Goal: Information Seeking & Learning: Learn about a topic

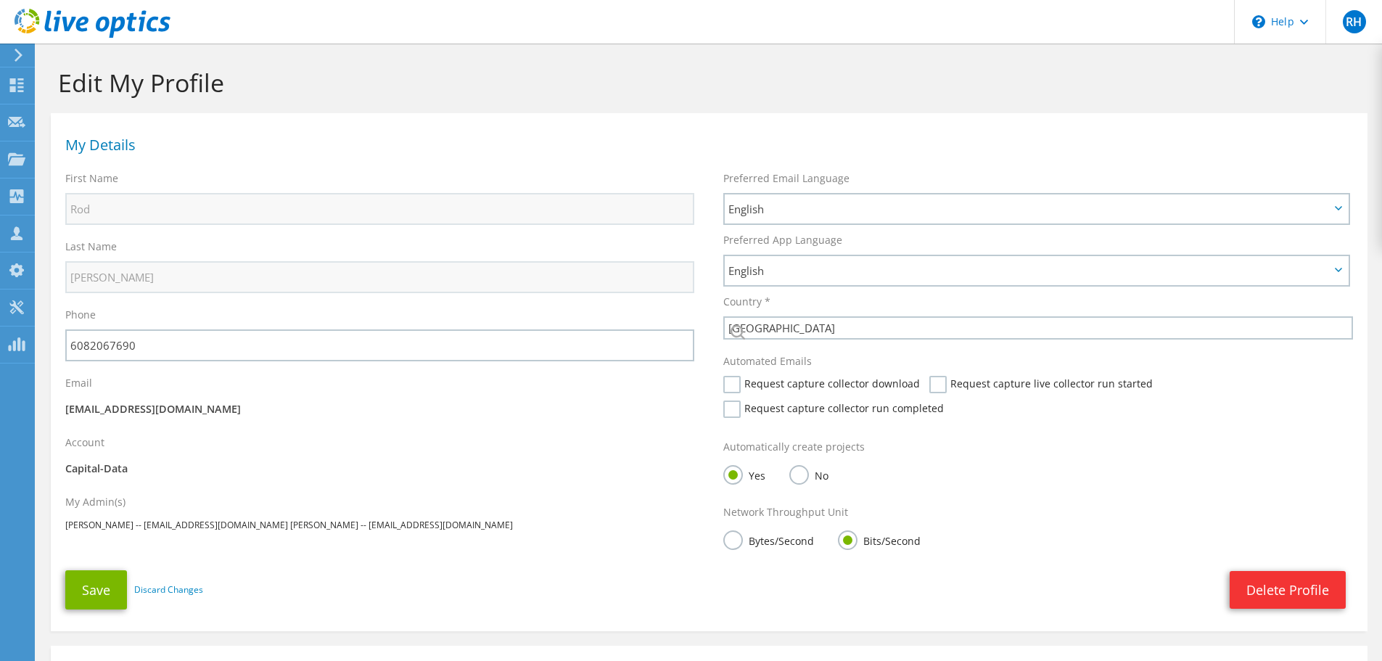
select select "224"
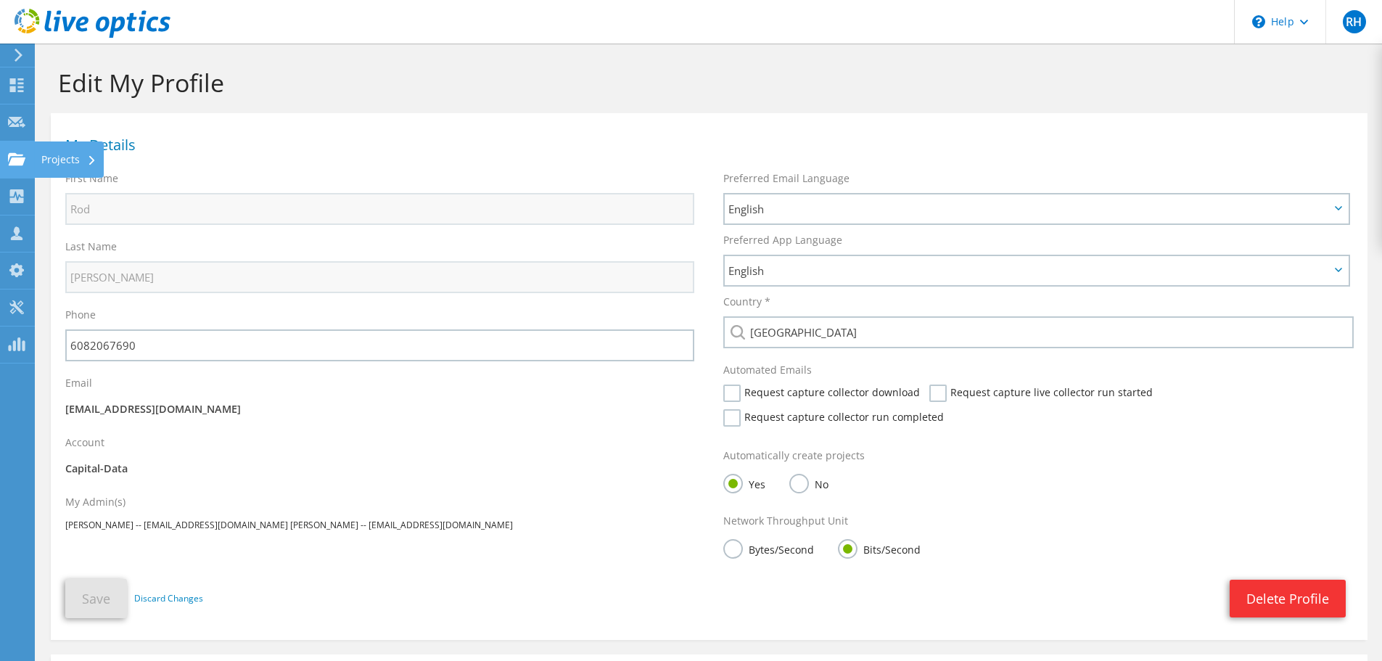
click at [17, 164] on use at bounding box center [16, 158] width 17 height 12
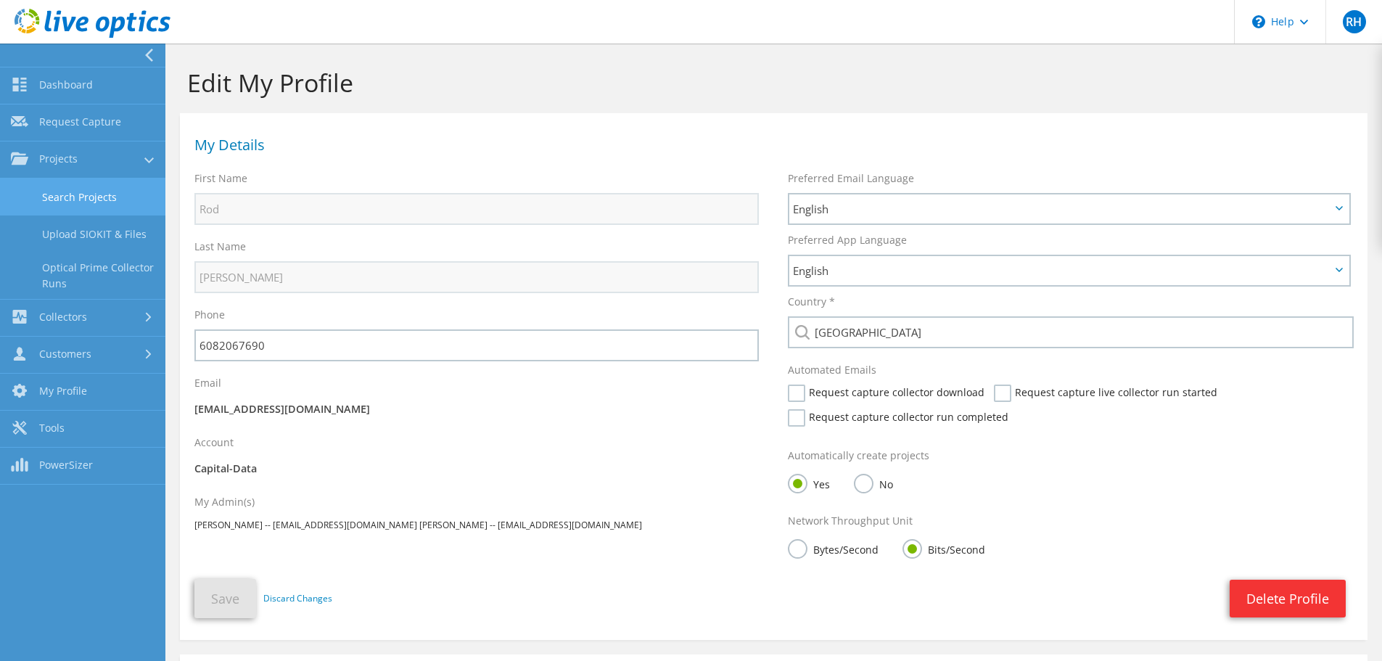
click at [58, 207] on link "Search Projects" at bounding box center [82, 196] width 165 height 37
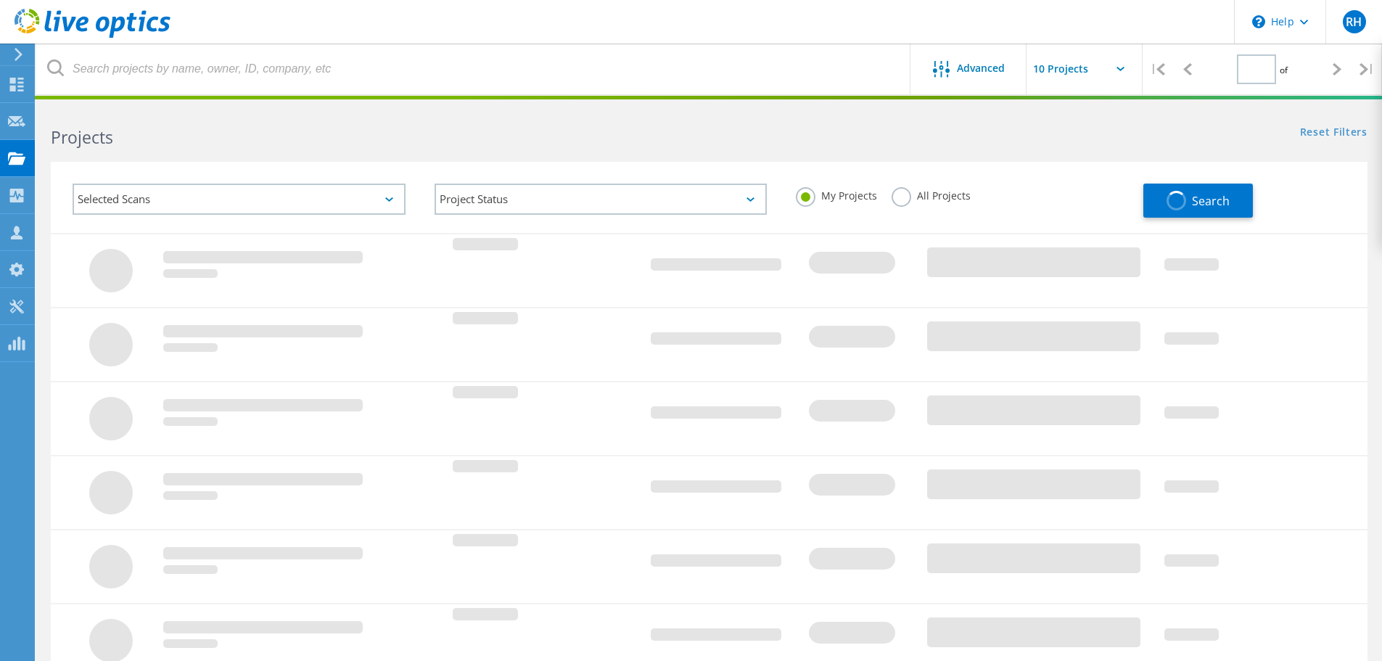
type input "1"
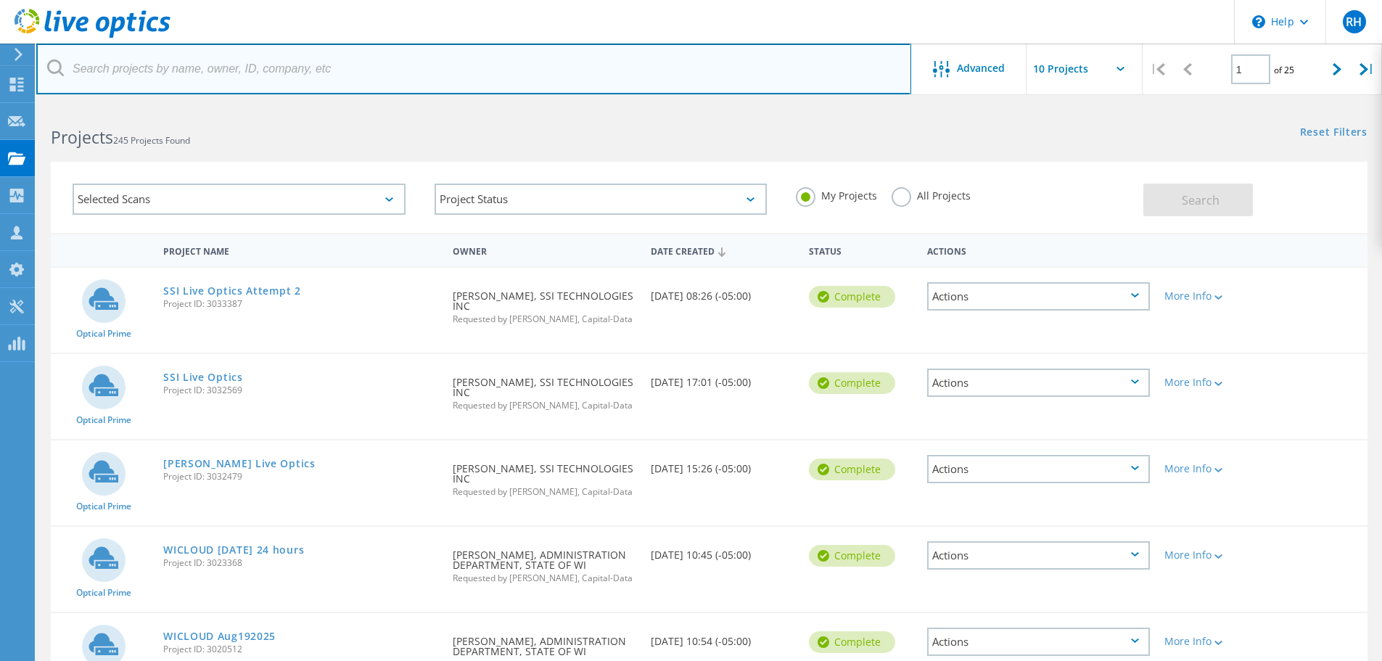
click at [110, 79] on input "text" at bounding box center [473, 69] width 875 height 51
type input "athletics"
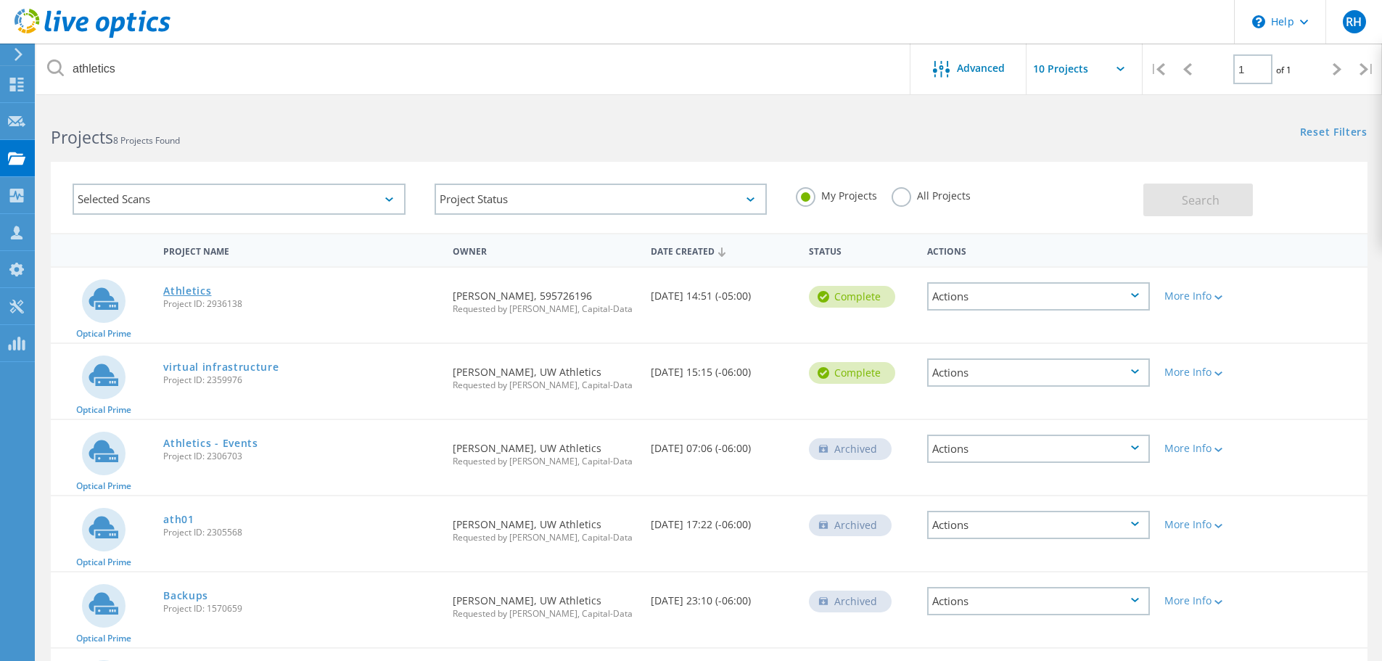
click at [186, 294] on link "Athletics" at bounding box center [187, 291] width 48 height 10
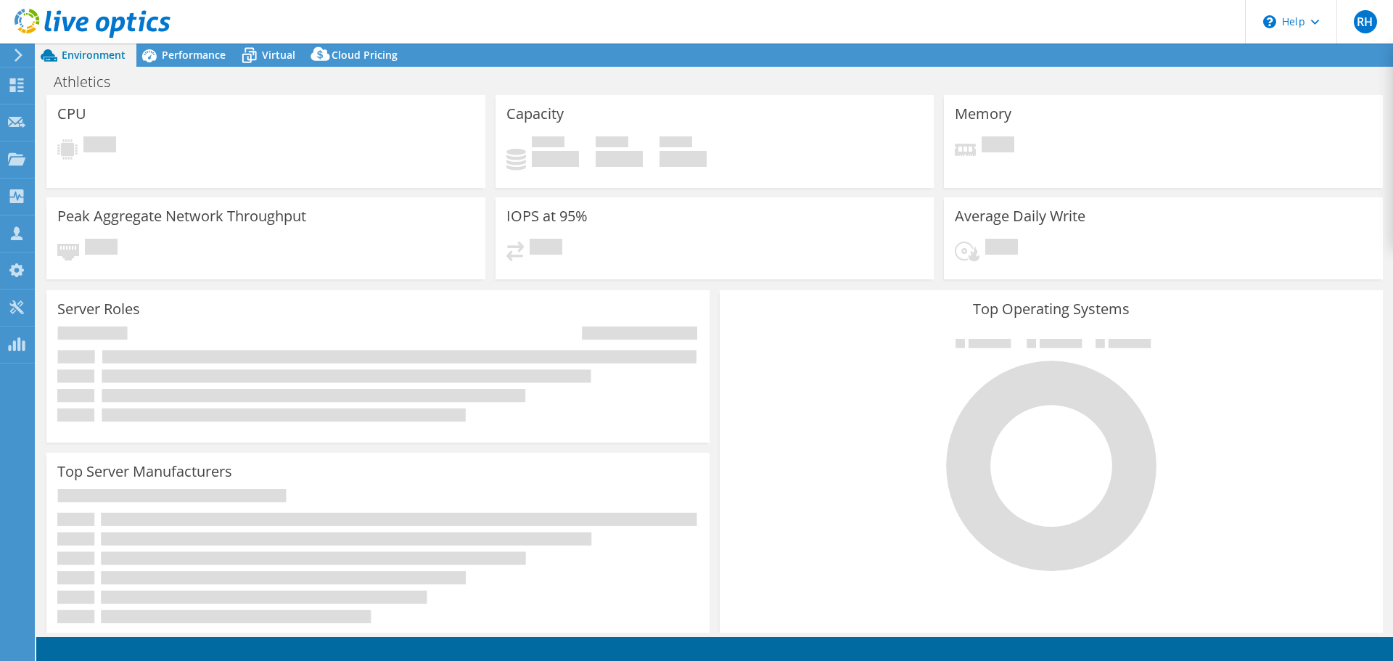
select select "USD"
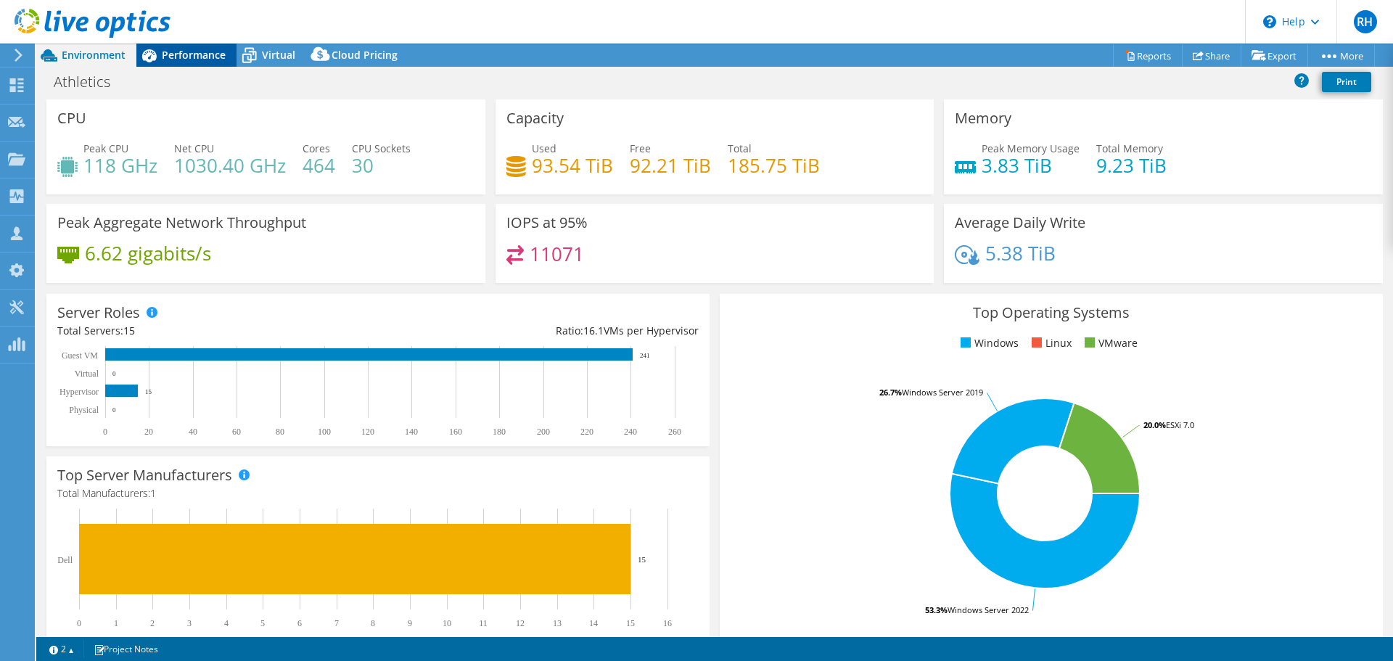
click at [187, 58] on span "Performance" at bounding box center [194, 55] width 64 height 14
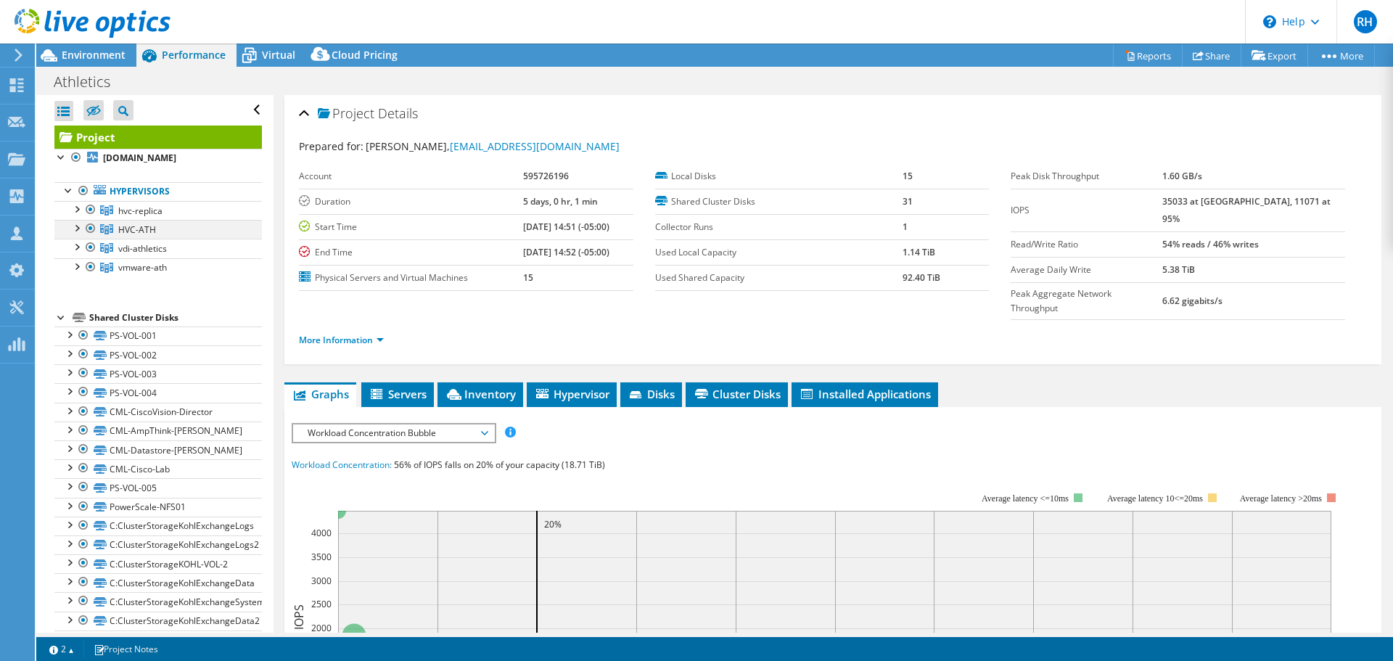
click at [76, 227] on div at bounding box center [76, 227] width 15 height 15
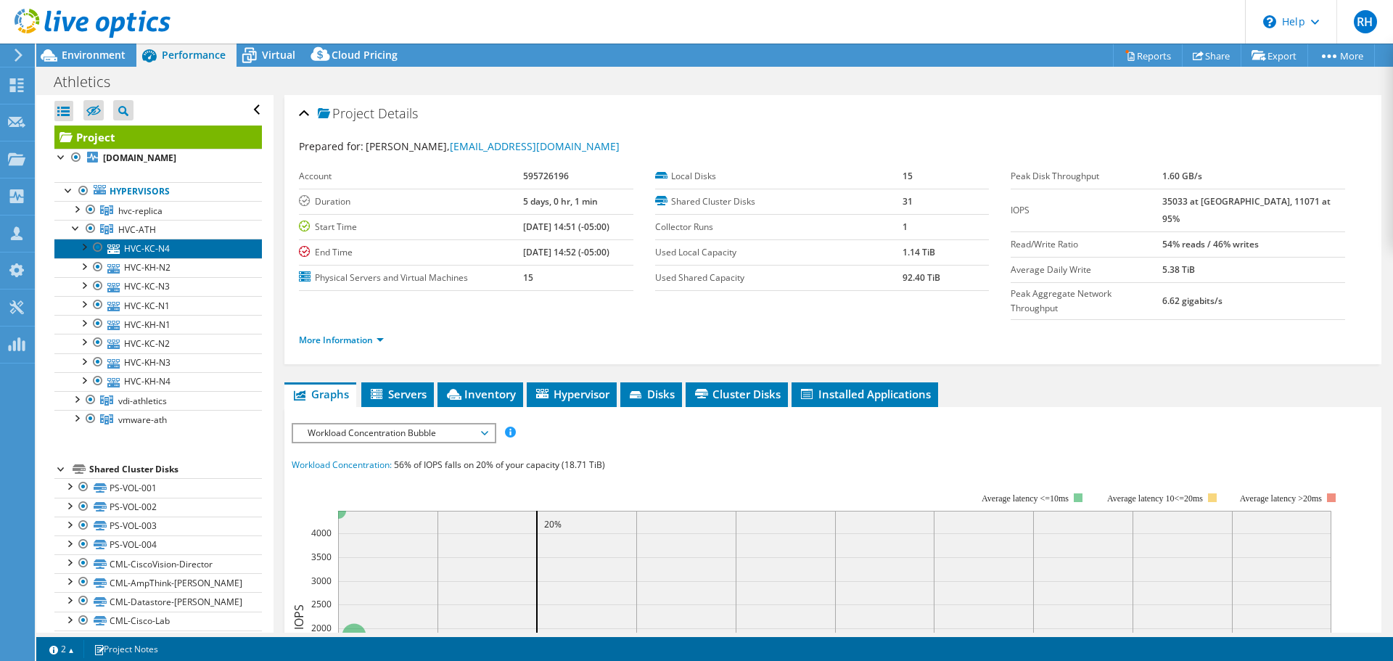
click at [148, 253] on link "HVC-KC-N4" at bounding box center [157, 248] width 207 height 19
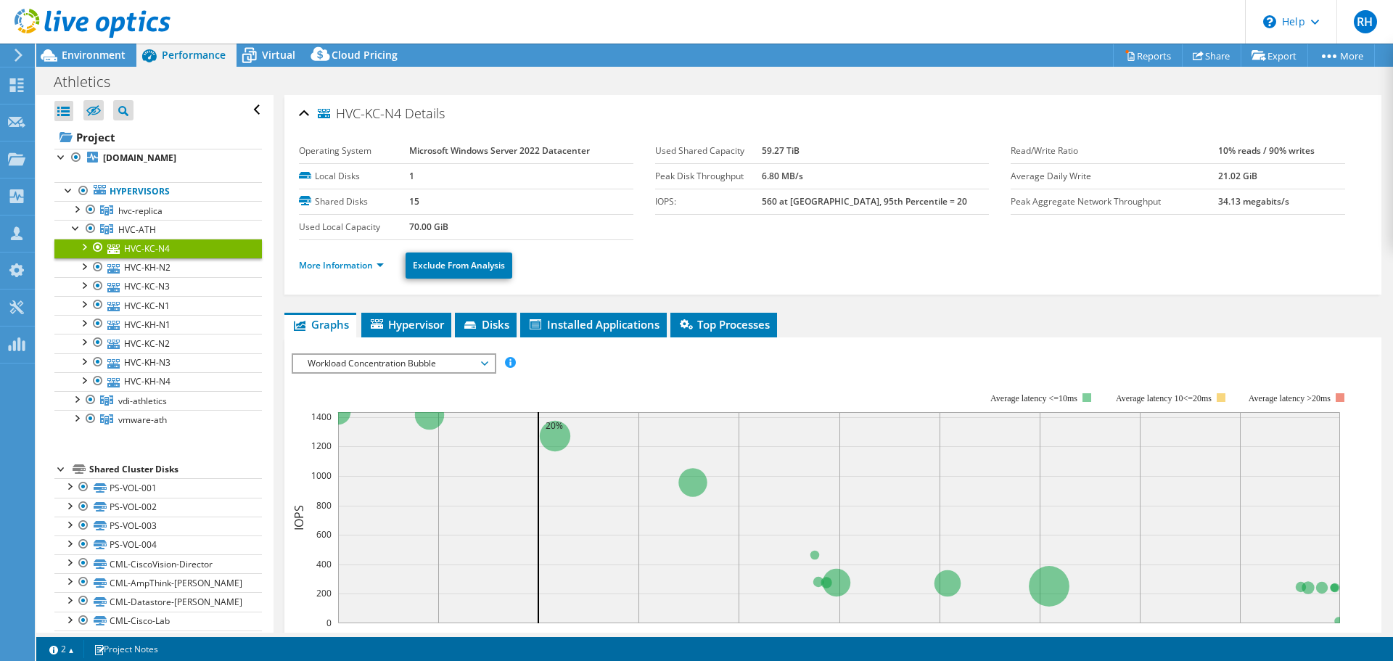
click at [337, 367] on span "Workload Concentration Bubble" at bounding box center [393, 363] width 186 height 17
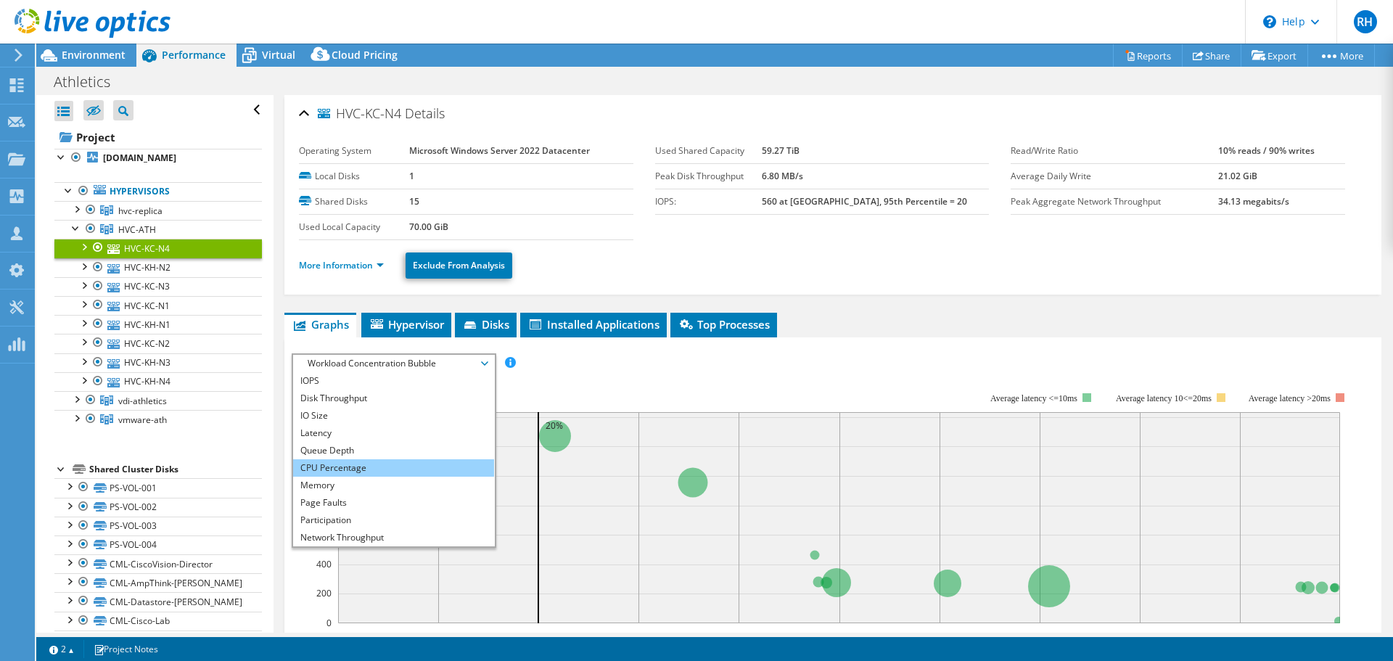
click at [339, 472] on li "CPU Percentage" at bounding box center [393, 467] width 201 height 17
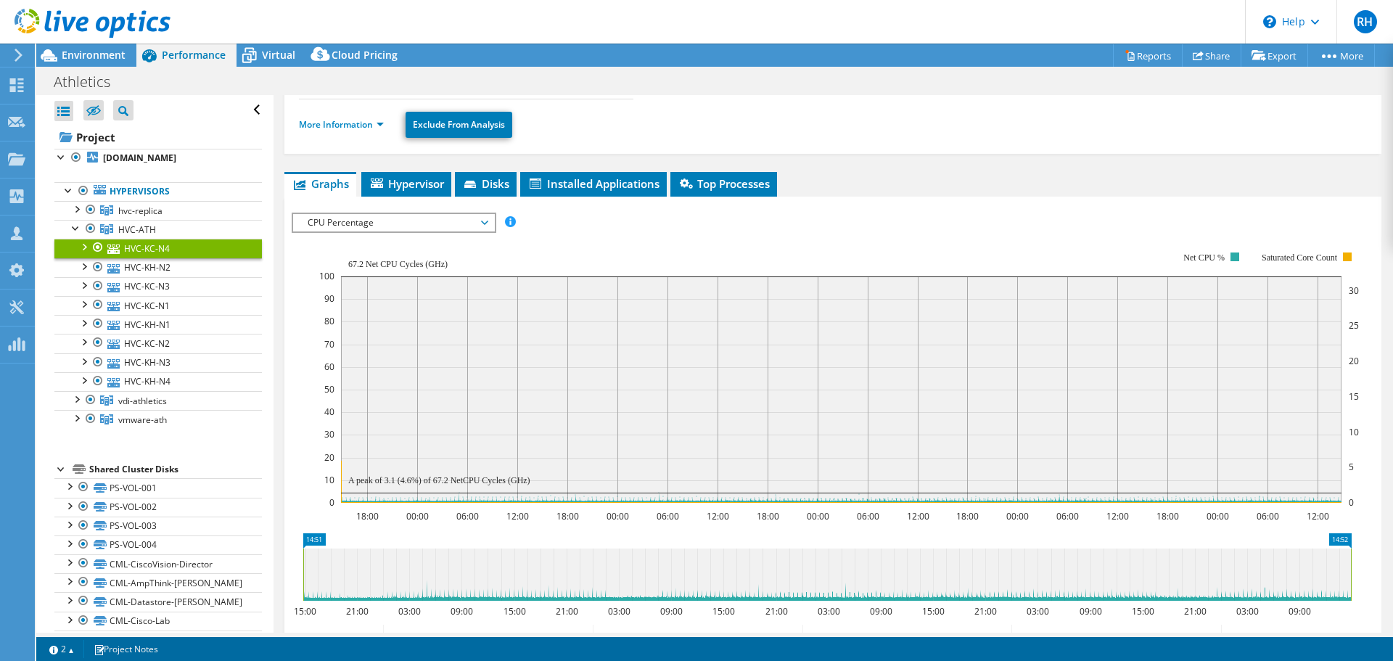
scroll to position [145, 0]
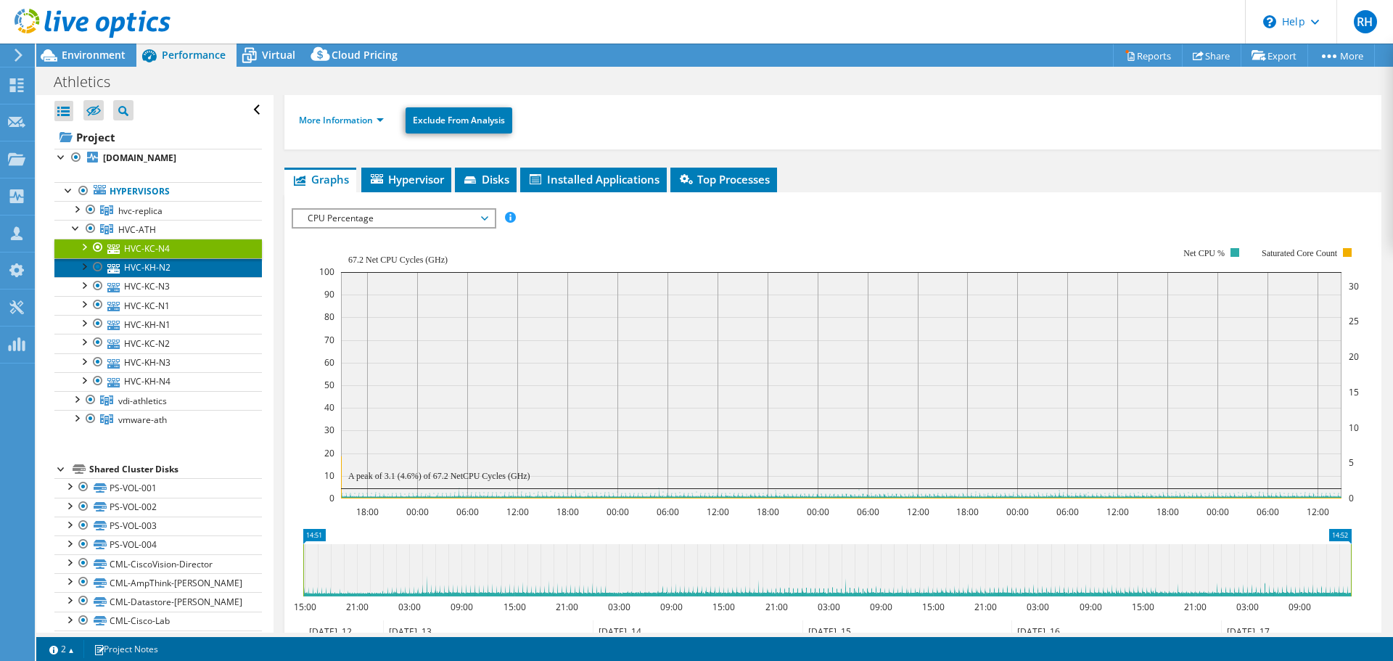
click at [125, 268] on link "HVC-KH-N2" at bounding box center [157, 267] width 207 height 19
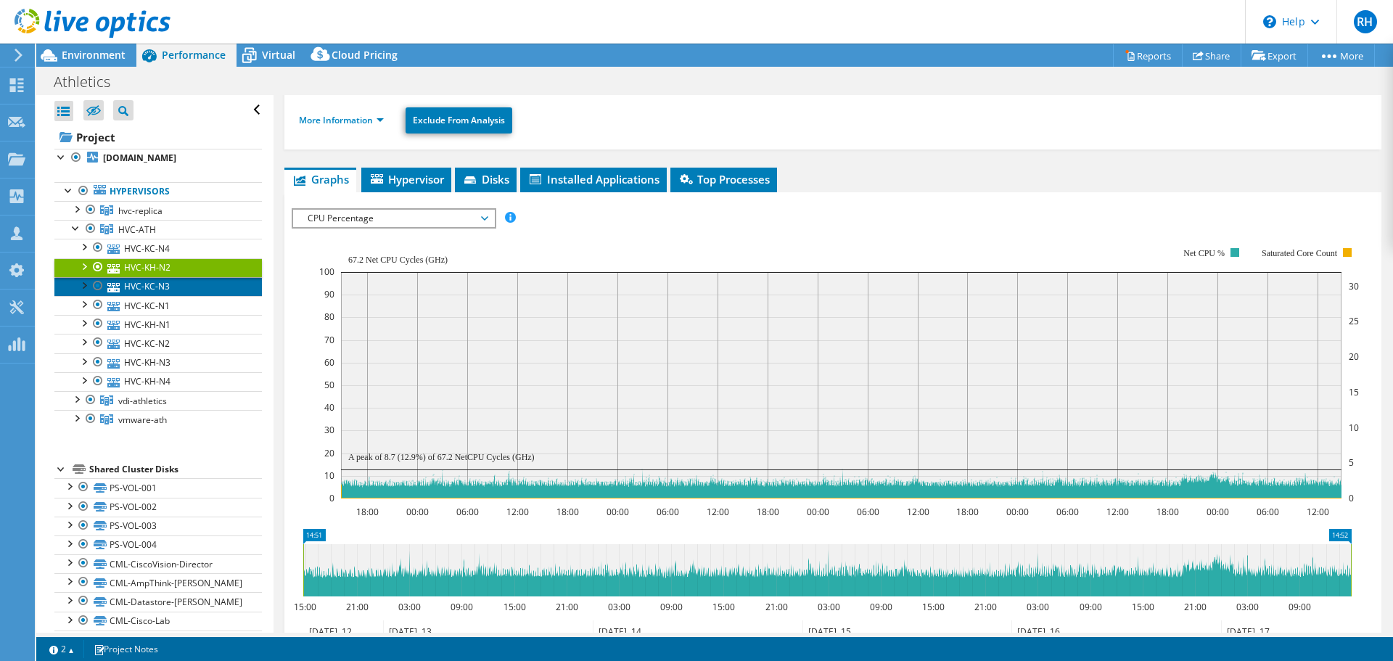
click at [141, 284] on link "HVC-KC-N3" at bounding box center [157, 286] width 207 height 19
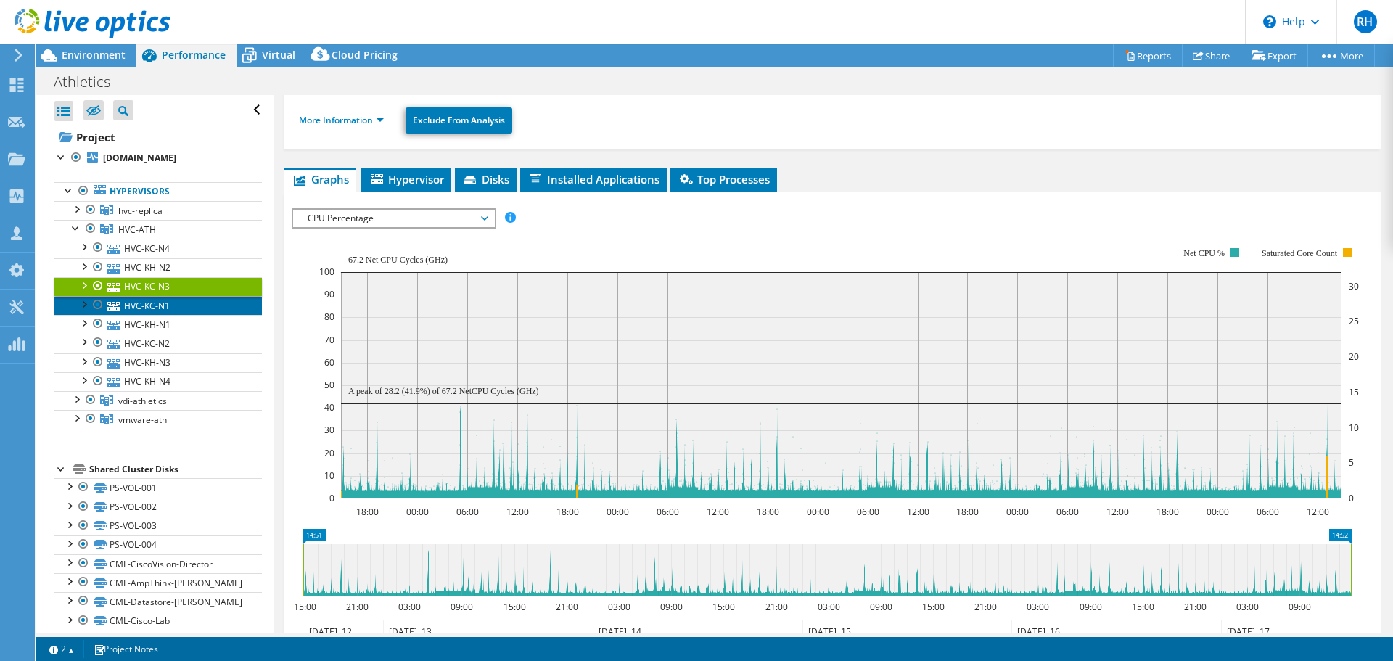
click at [133, 305] on link "HVC-KC-N1" at bounding box center [157, 305] width 207 height 19
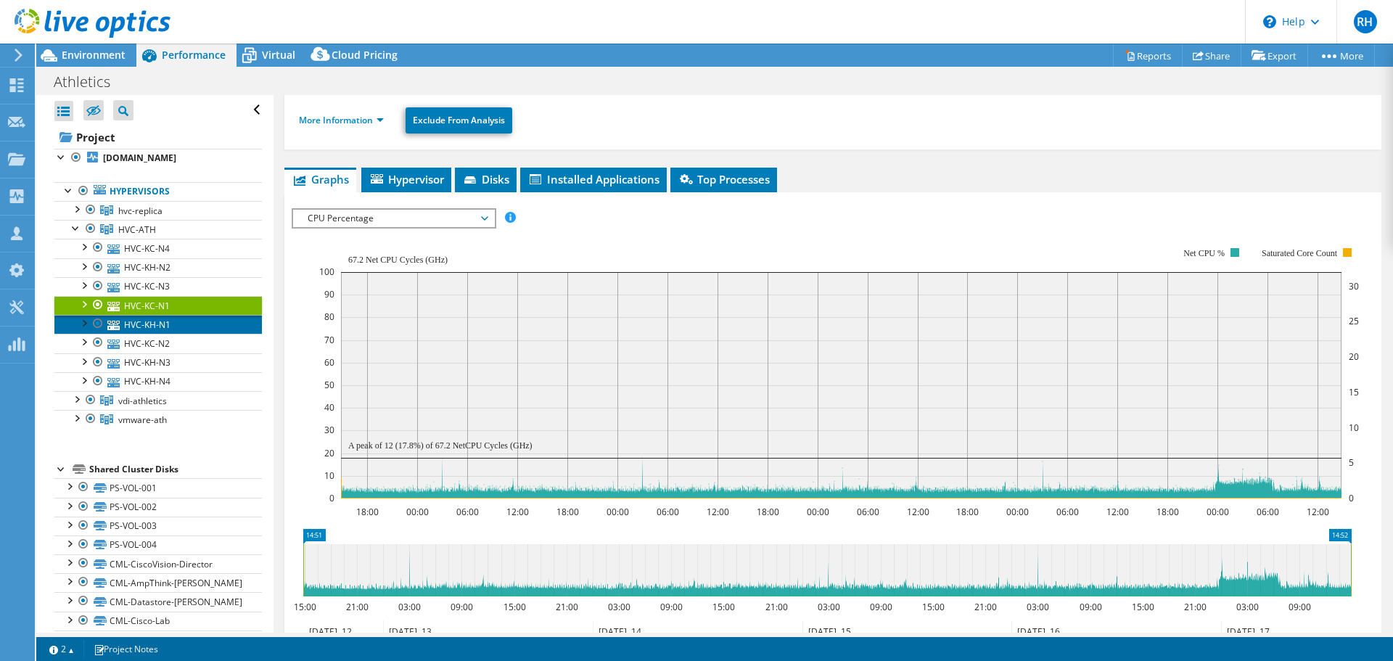
click at [129, 324] on link "HVC-KH-N1" at bounding box center [157, 324] width 207 height 19
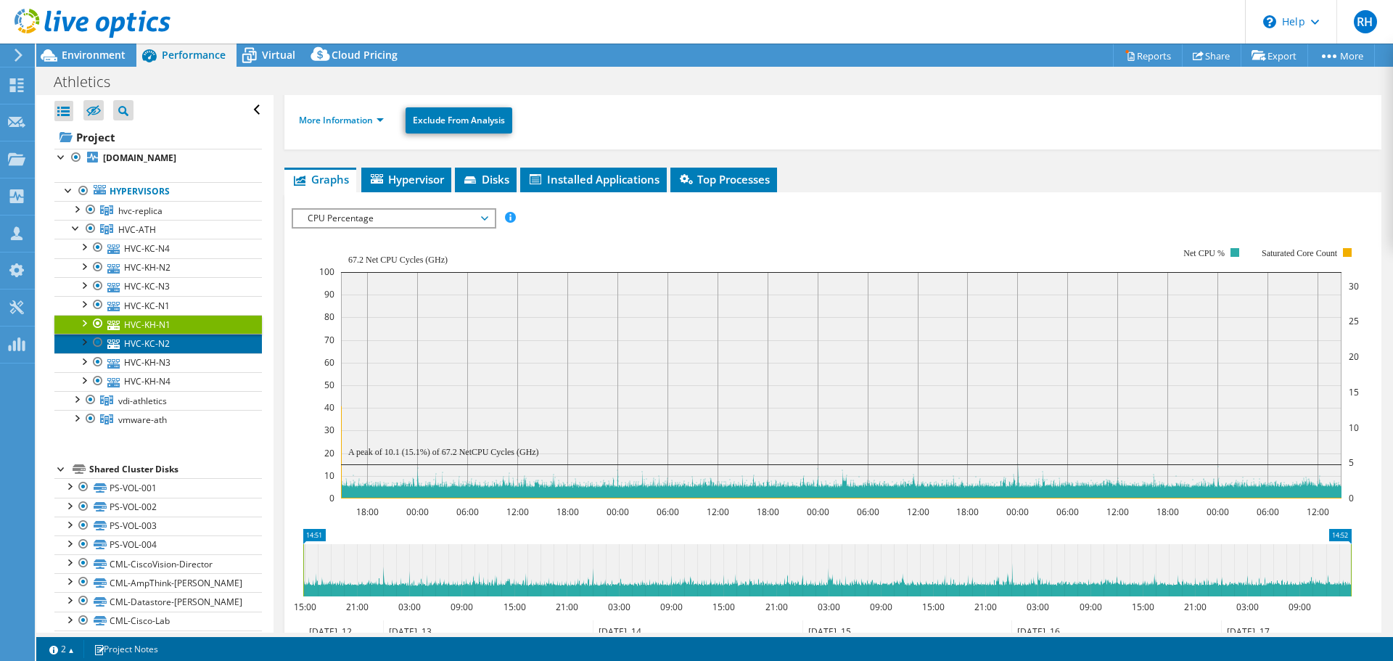
click at [136, 347] on link "HVC-KC-N2" at bounding box center [157, 343] width 207 height 19
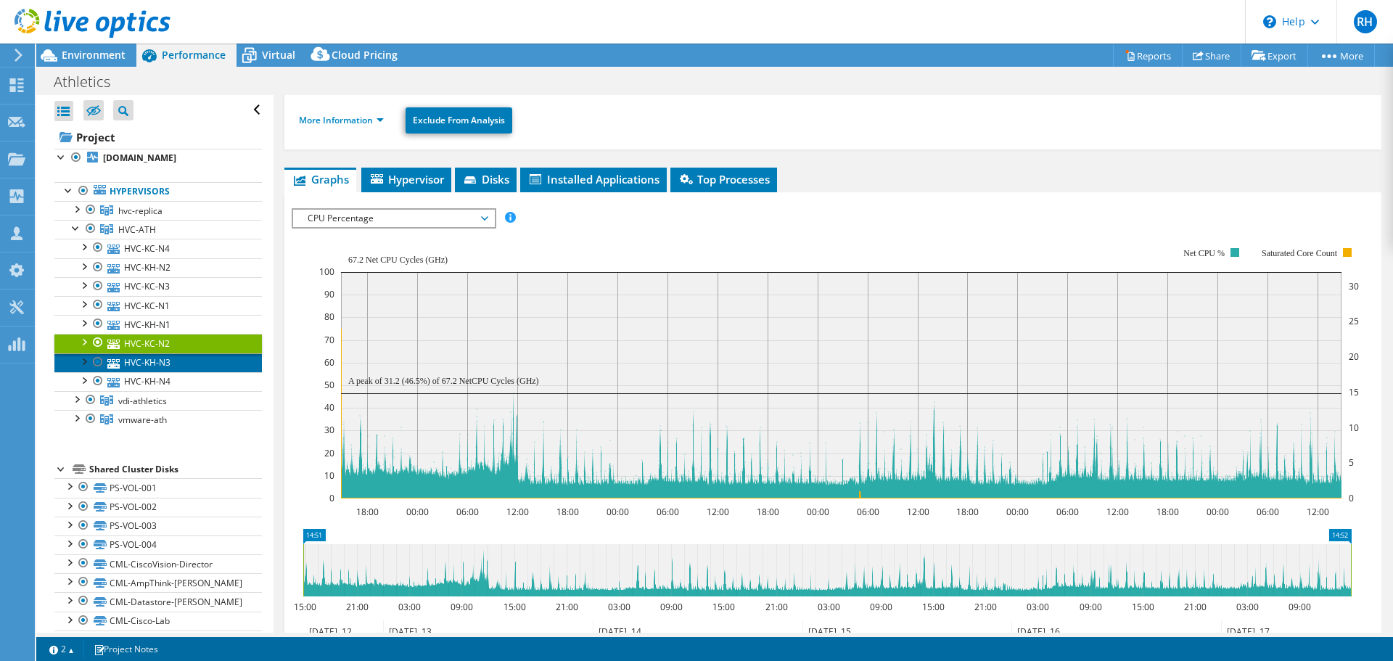
click at [135, 364] on link "HVC-KH-N3" at bounding box center [157, 362] width 207 height 19
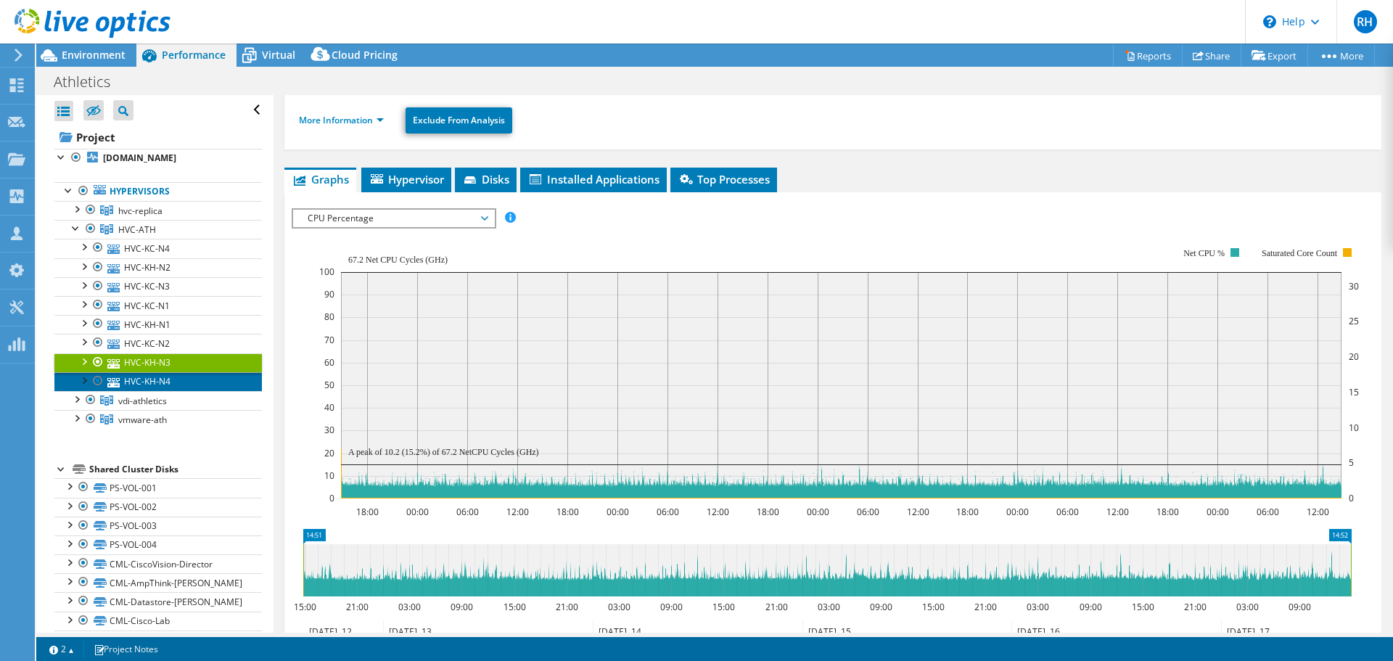
click at [137, 384] on link "HVC-KH-N4" at bounding box center [157, 381] width 207 height 19
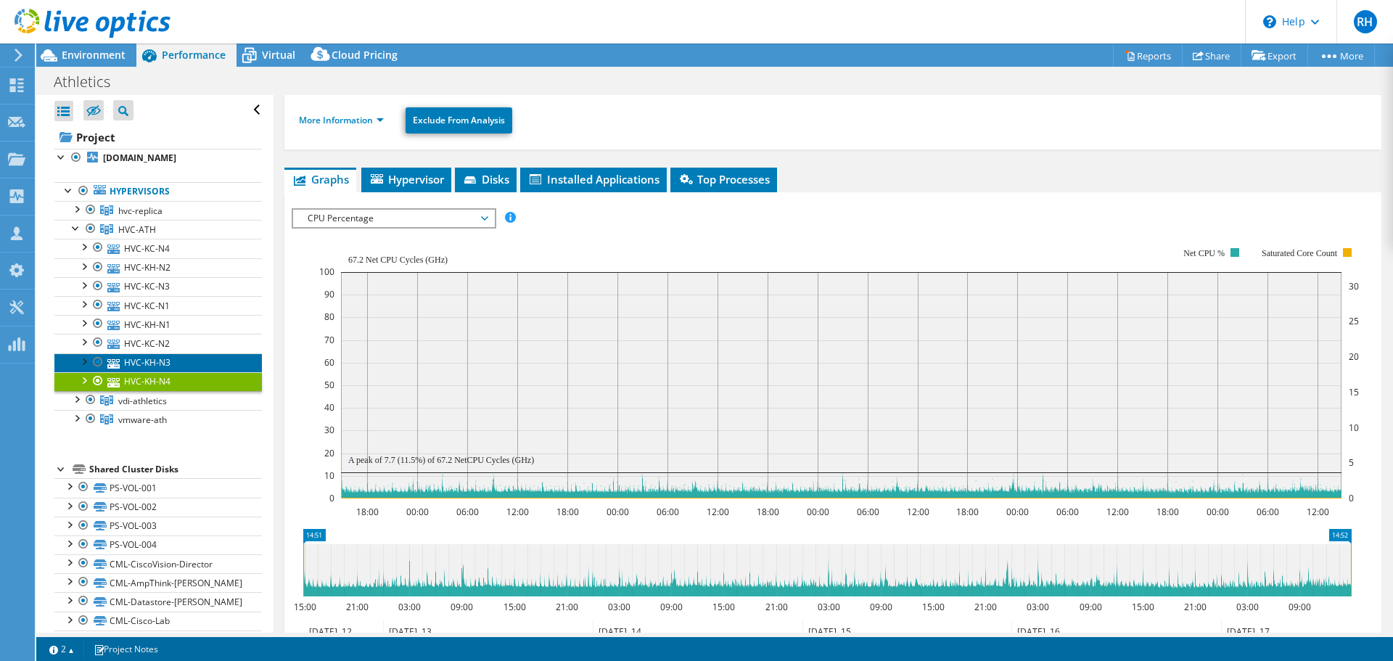
click at [164, 365] on link "HVC-KH-N3" at bounding box center [157, 362] width 207 height 19
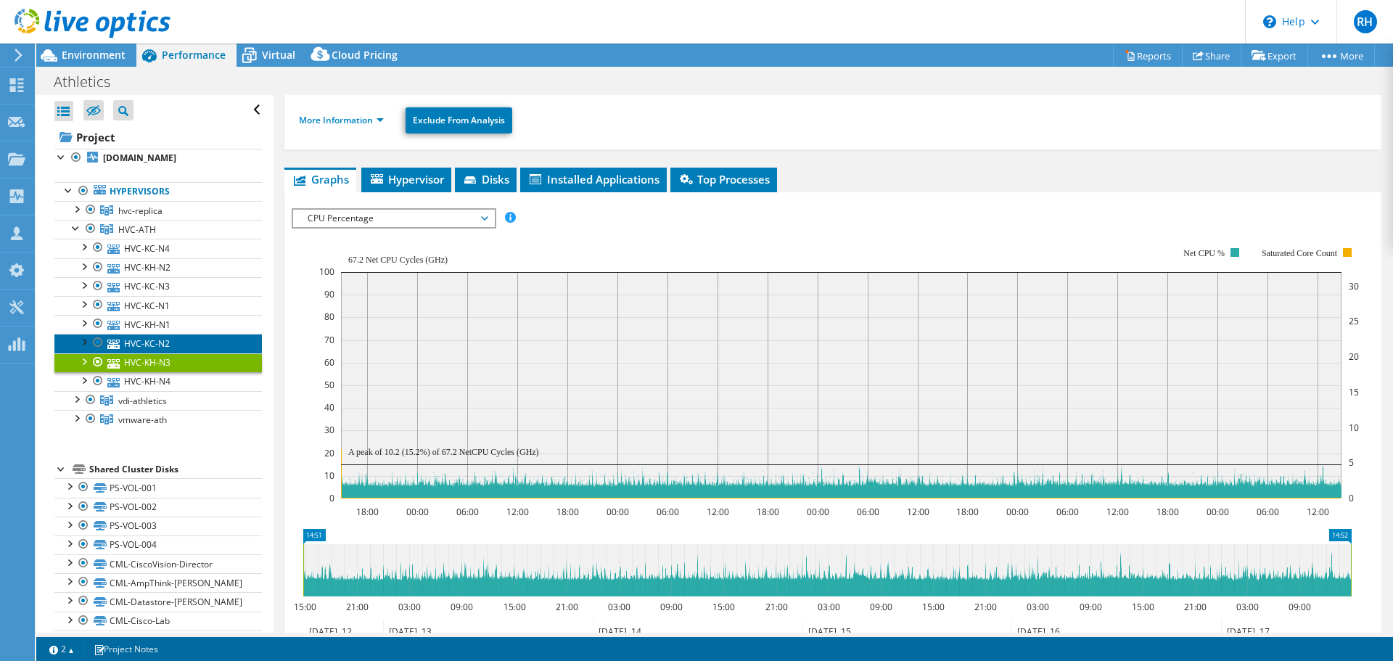
click at [162, 347] on link "HVC-KC-N2" at bounding box center [157, 343] width 207 height 19
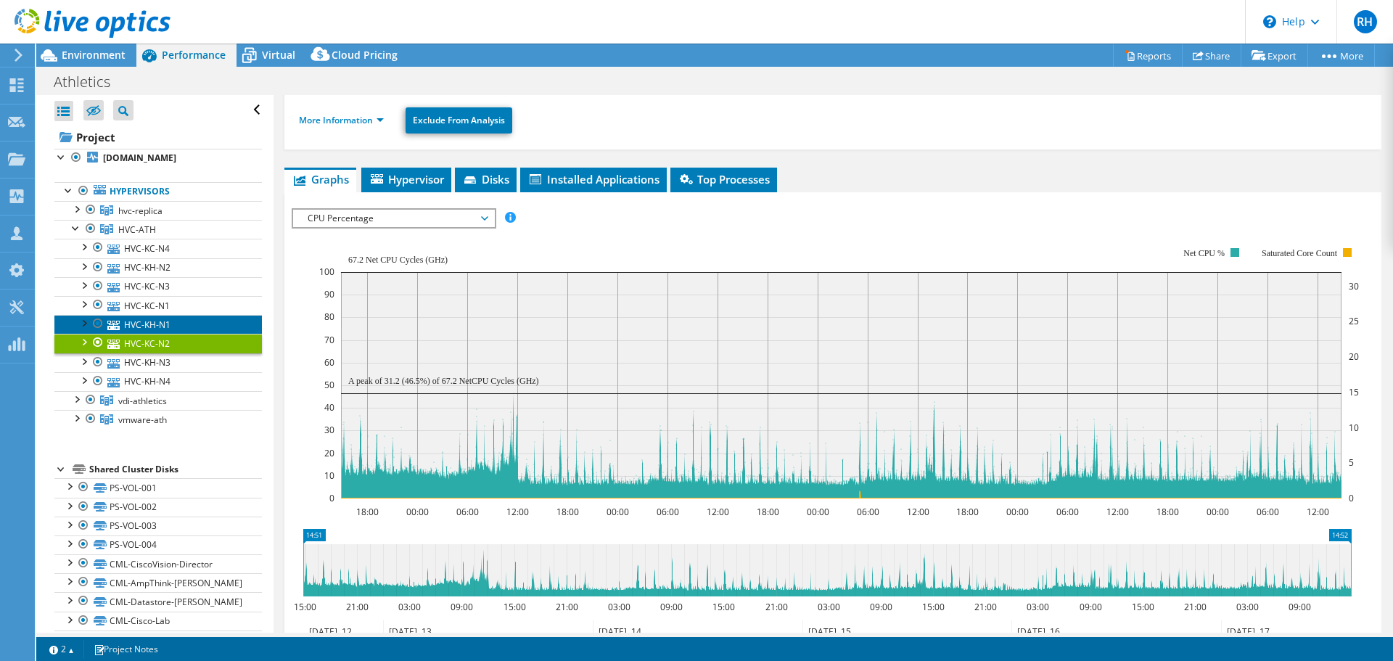
click at [155, 326] on link "HVC-KH-N1" at bounding box center [157, 324] width 207 height 19
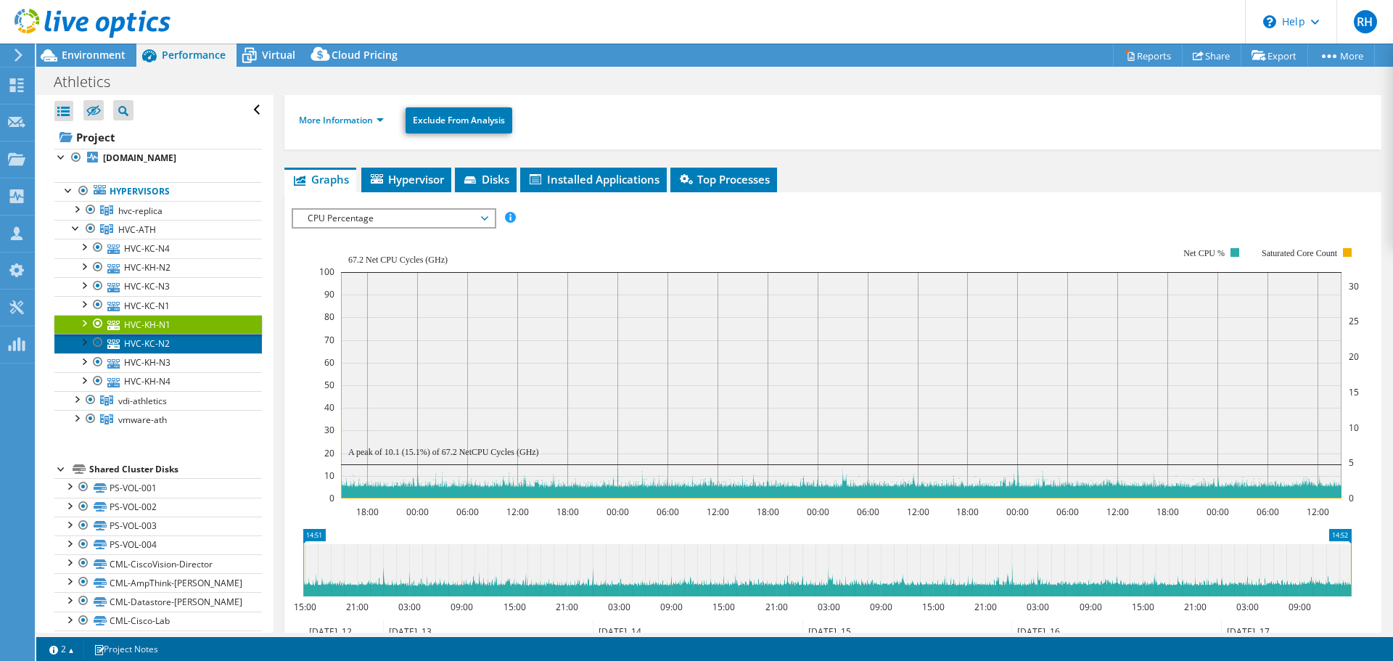
click at [143, 343] on link "HVC-KC-N2" at bounding box center [157, 343] width 207 height 19
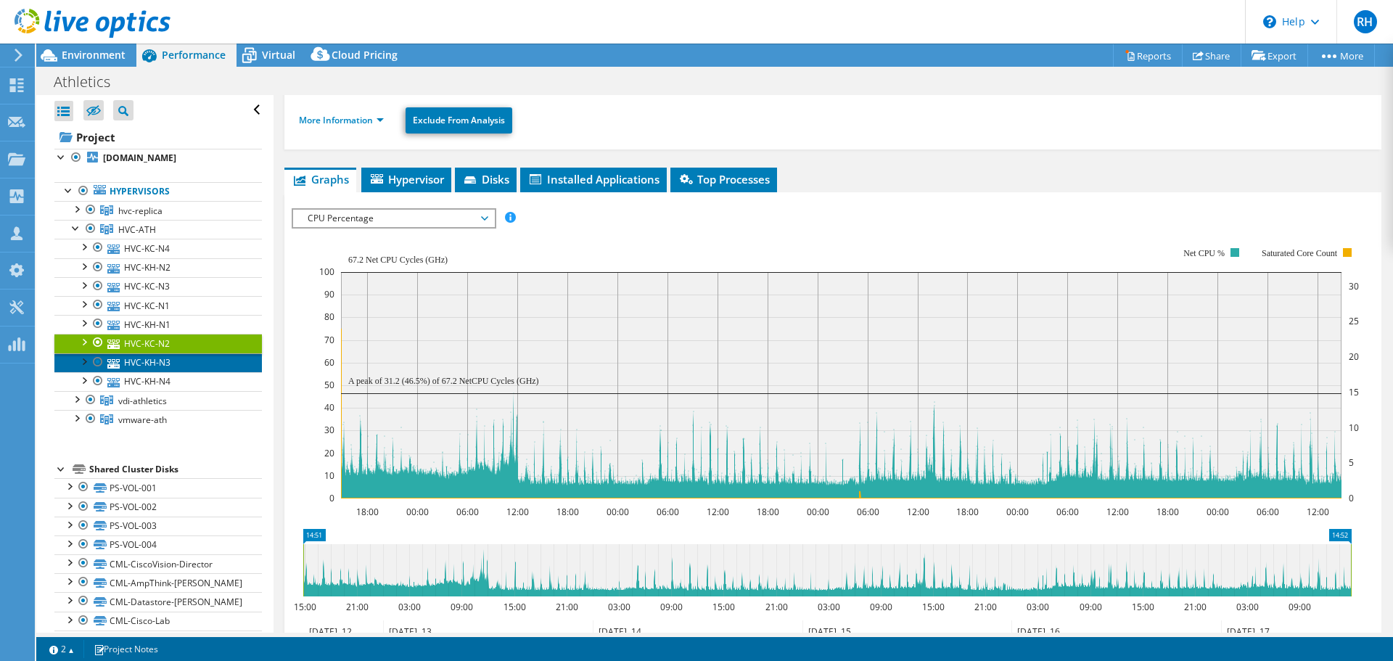
click at [139, 364] on link "HVC-KH-N3" at bounding box center [157, 362] width 207 height 19
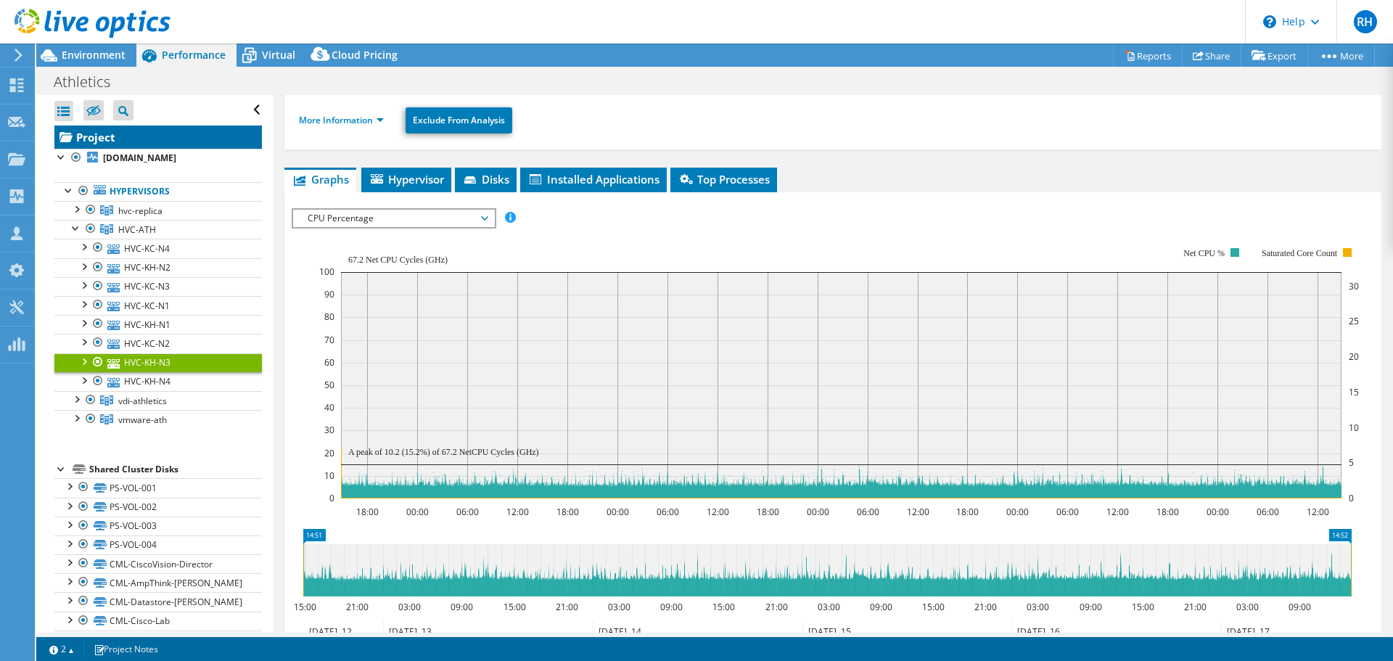
click at [99, 135] on link "Project" at bounding box center [157, 136] width 207 height 23
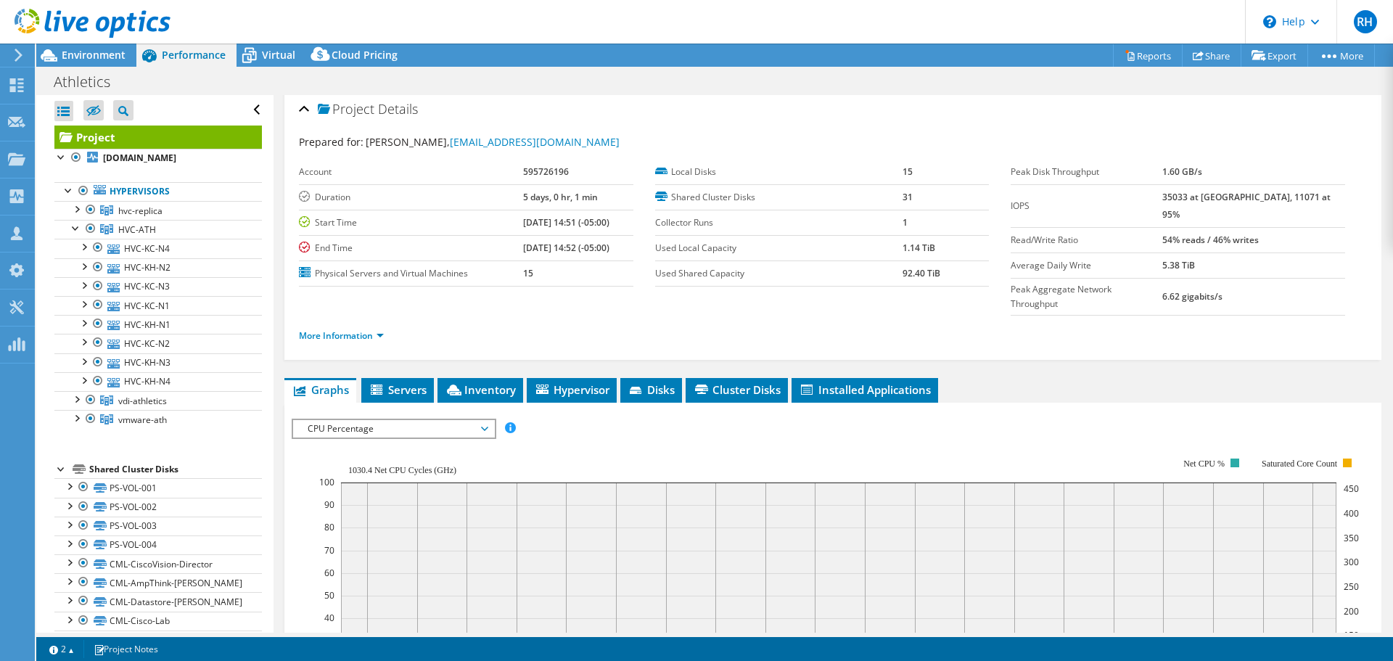
scroll to position [0, 0]
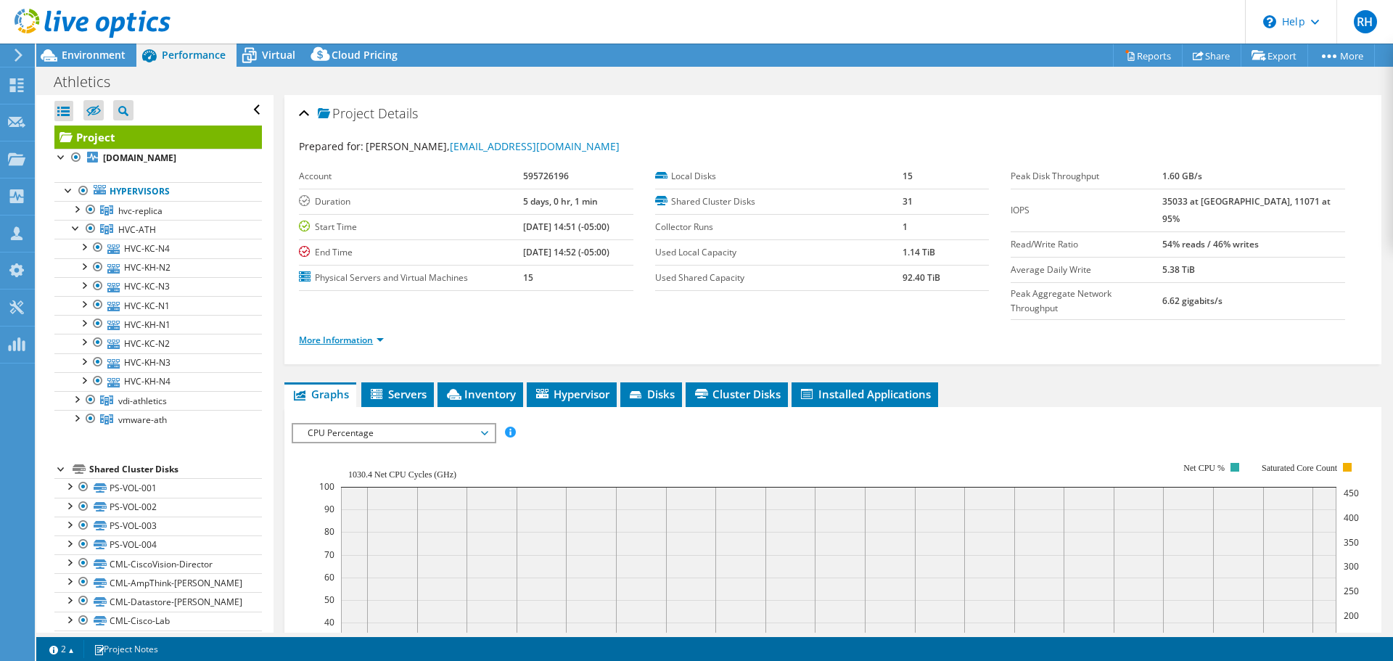
drag, startPoint x: 311, startPoint y: 314, endPoint x: 337, endPoint y: 314, distance: 26.1
click at [312, 334] on link "More Information" at bounding box center [341, 340] width 85 height 12
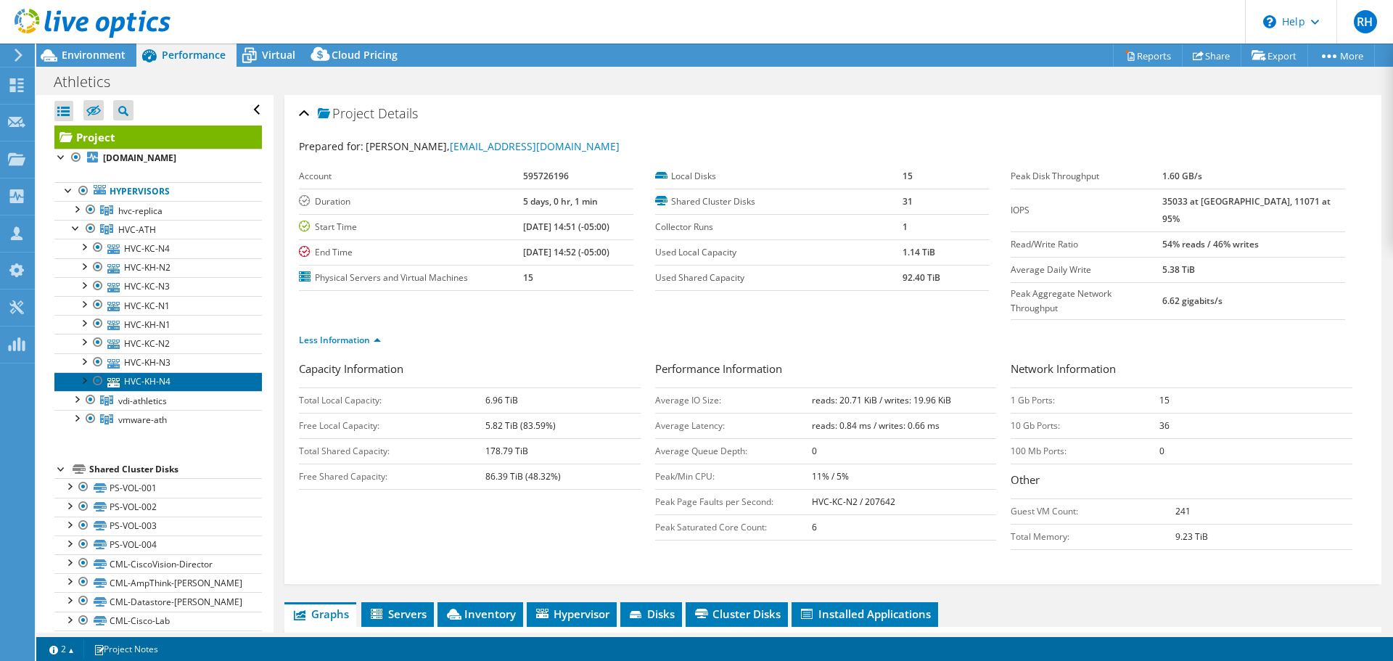
click at [197, 378] on link "HVC-KH-N4" at bounding box center [157, 381] width 207 height 19
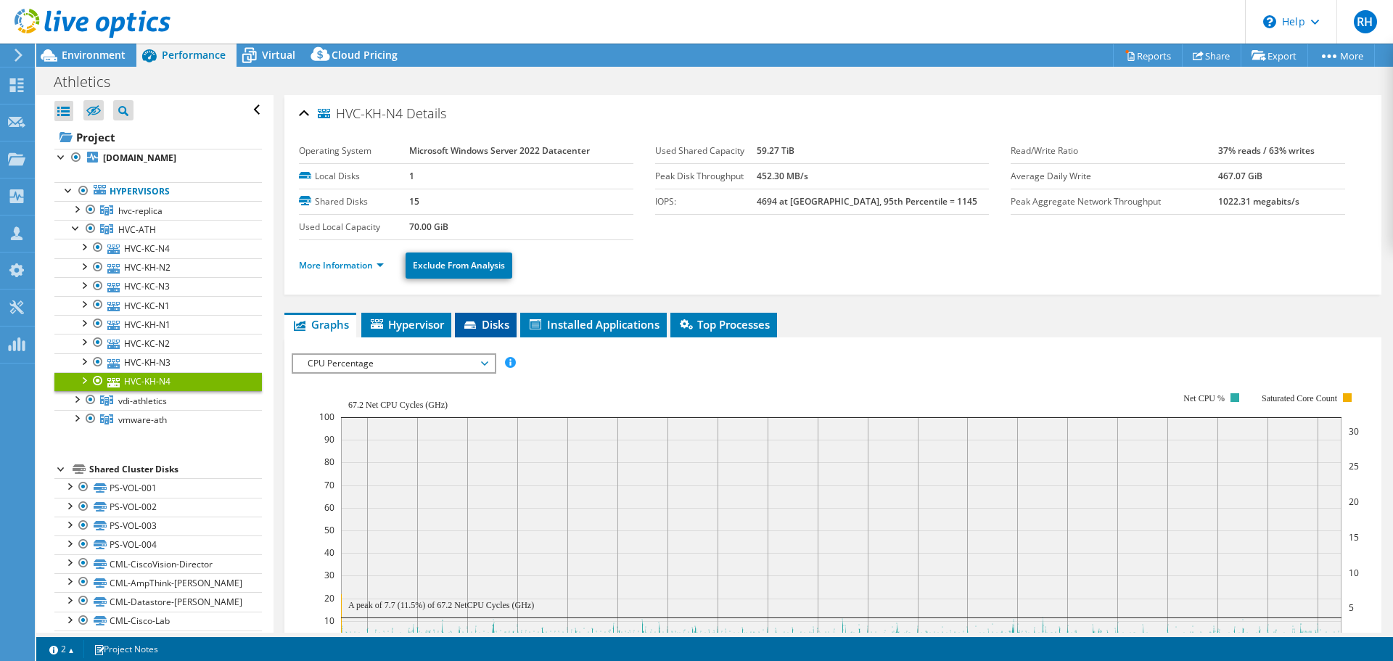
click at [474, 327] on icon at bounding box center [470, 324] width 12 height 7
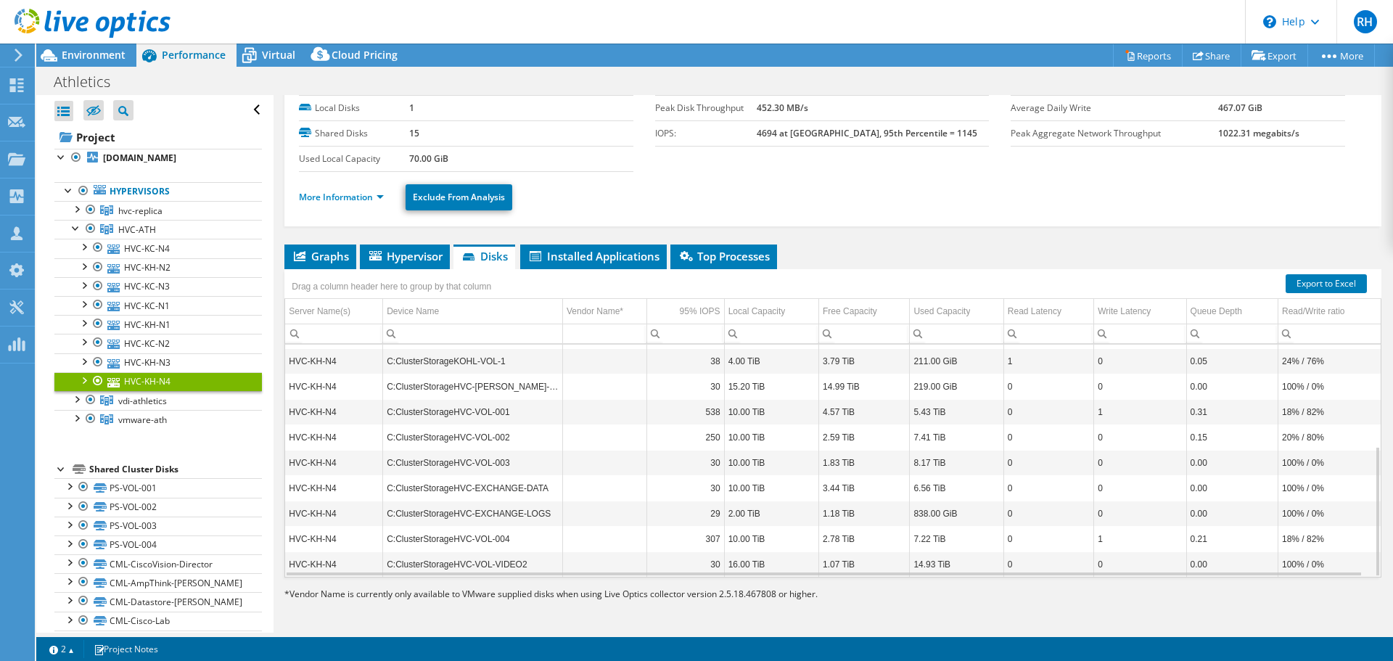
scroll to position [181, 0]
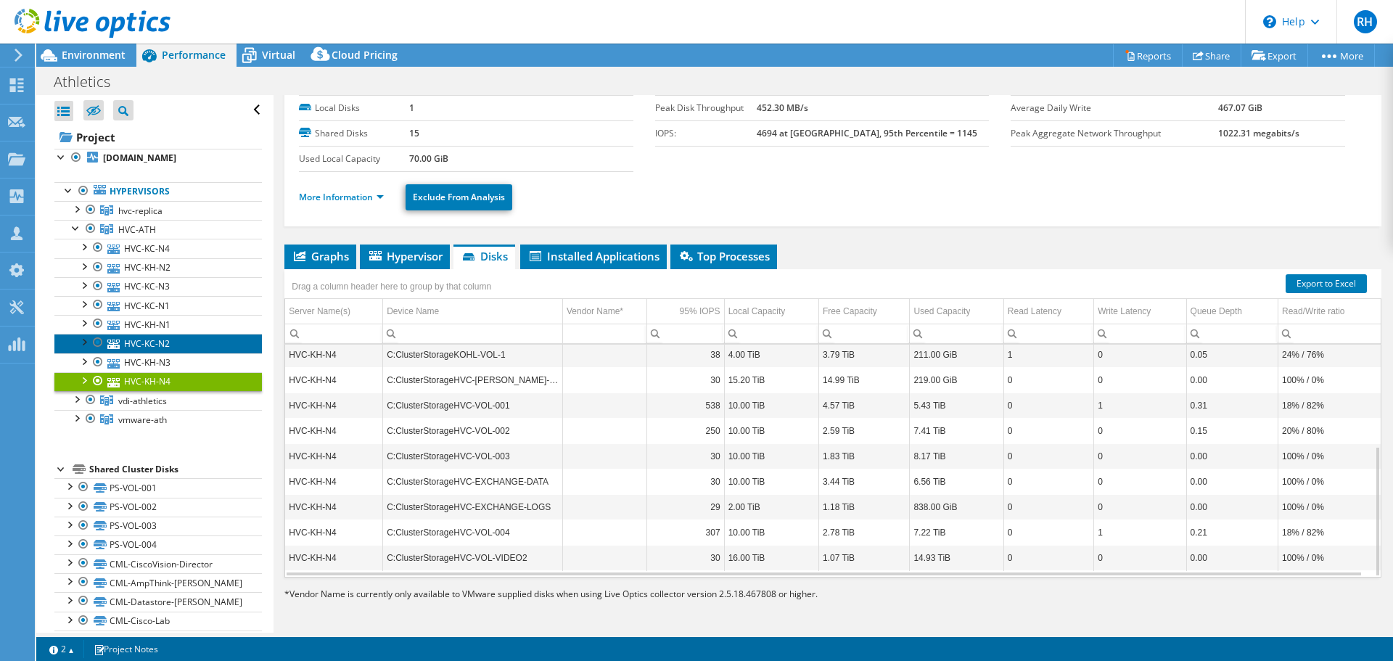
click at [162, 344] on link "HVC-KC-N2" at bounding box center [157, 343] width 207 height 19
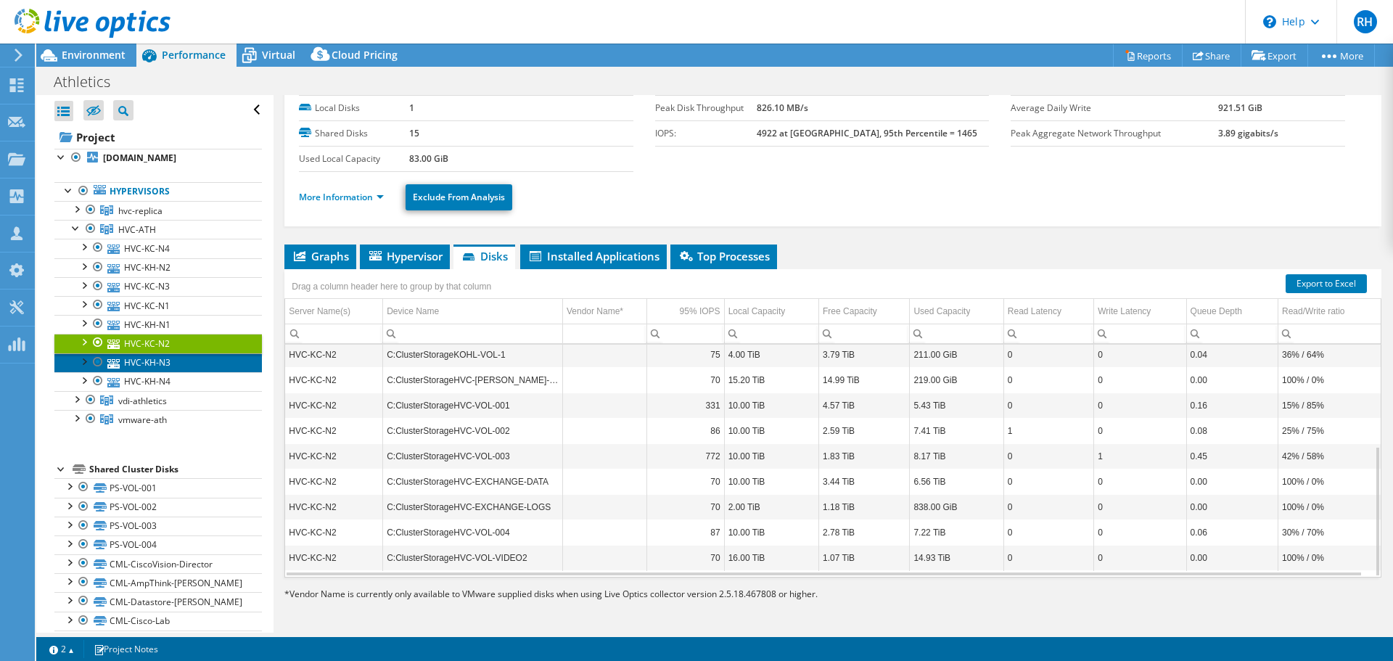
click at [164, 366] on link "HVC-KH-N3" at bounding box center [157, 362] width 207 height 19
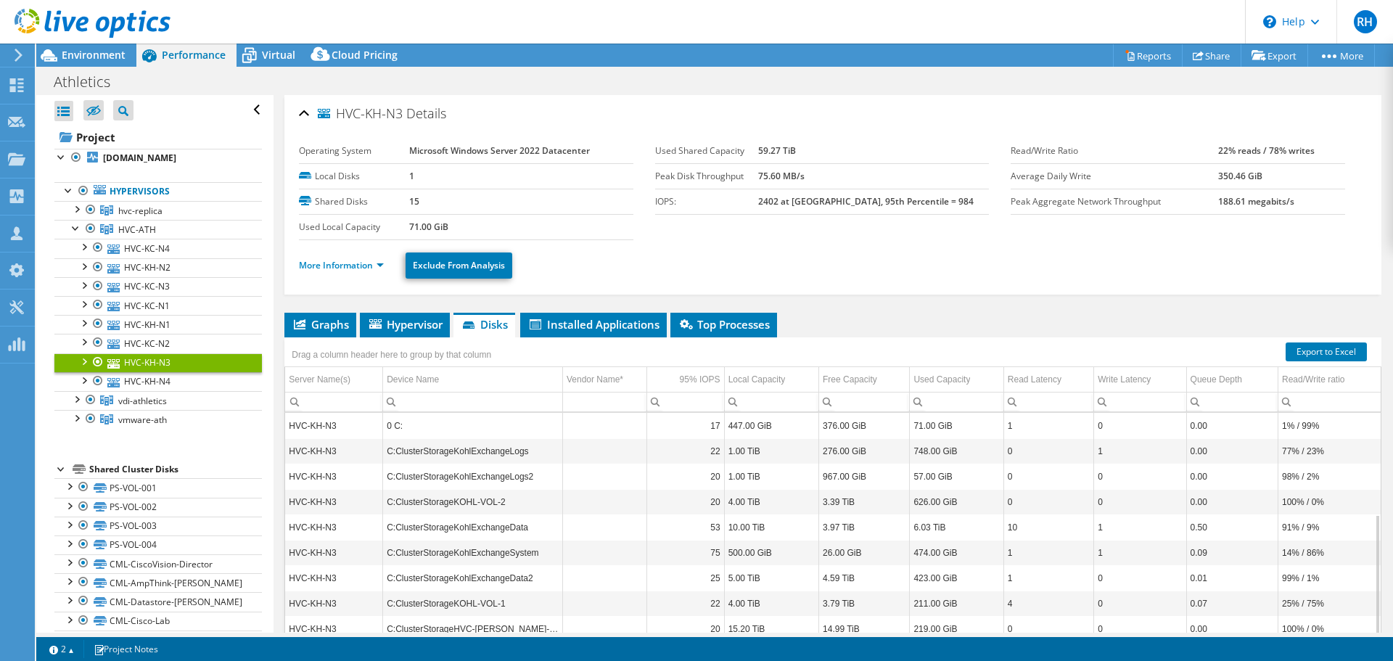
select select "USD"
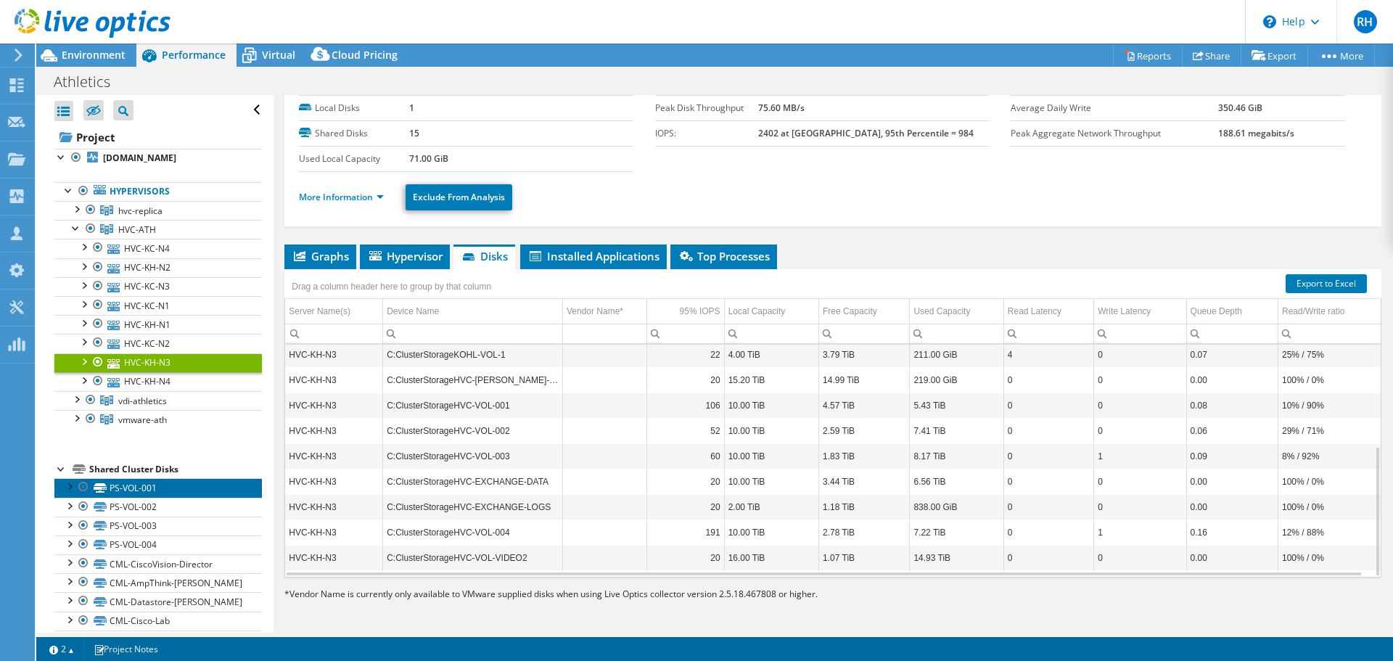
click at [144, 488] on link "PS-VOL-001" at bounding box center [157, 487] width 207 height 19
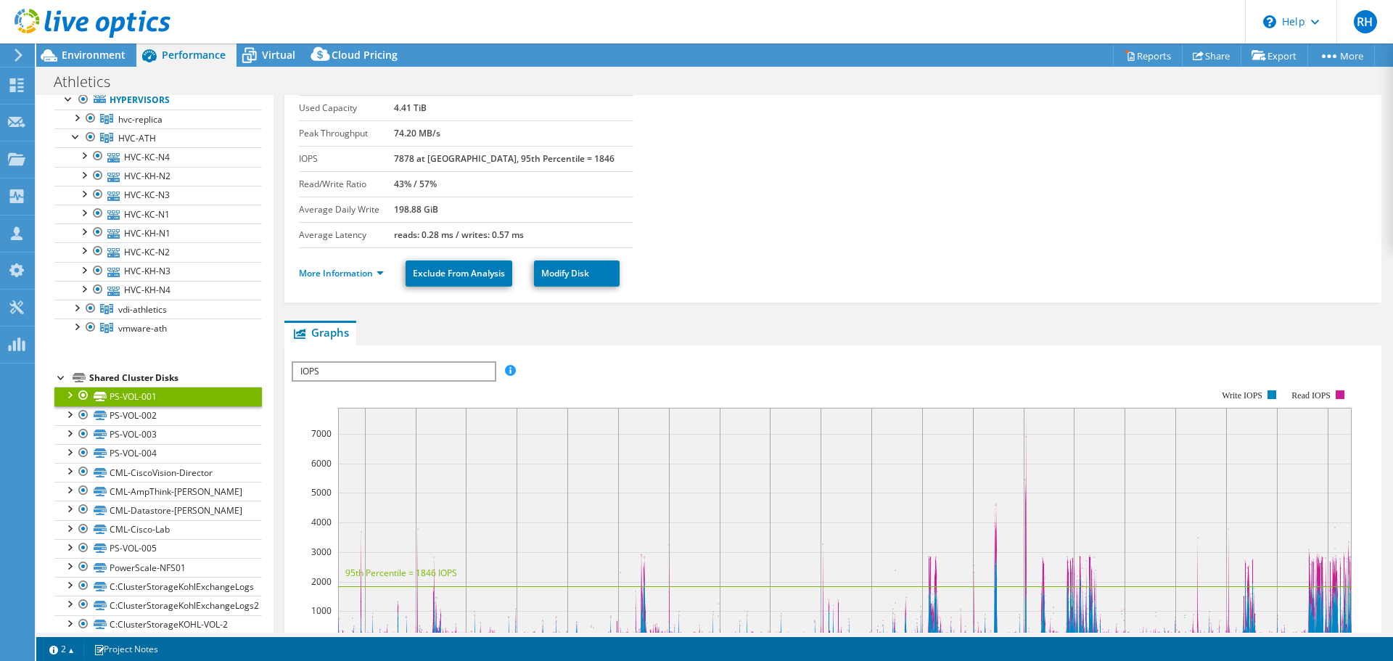
scroll to position [0, 0]
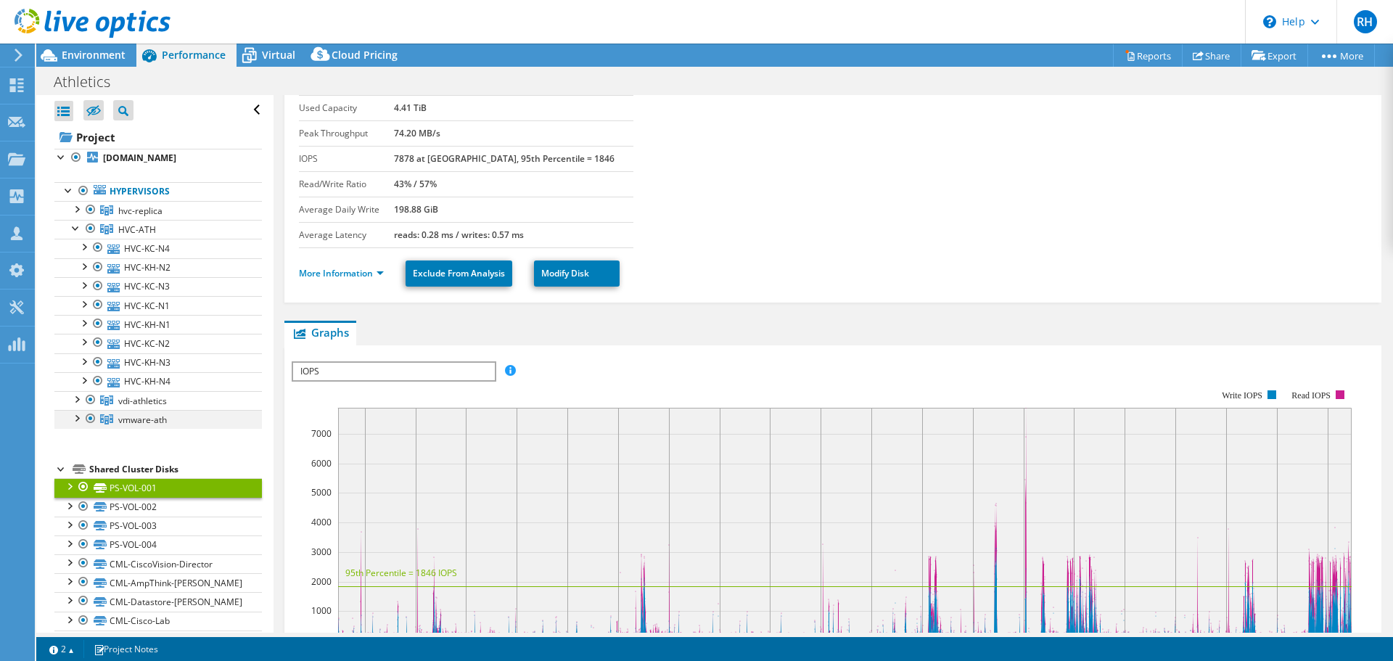
click at [73, 418] on div at bounding box center [76, 417] width 15 height 15
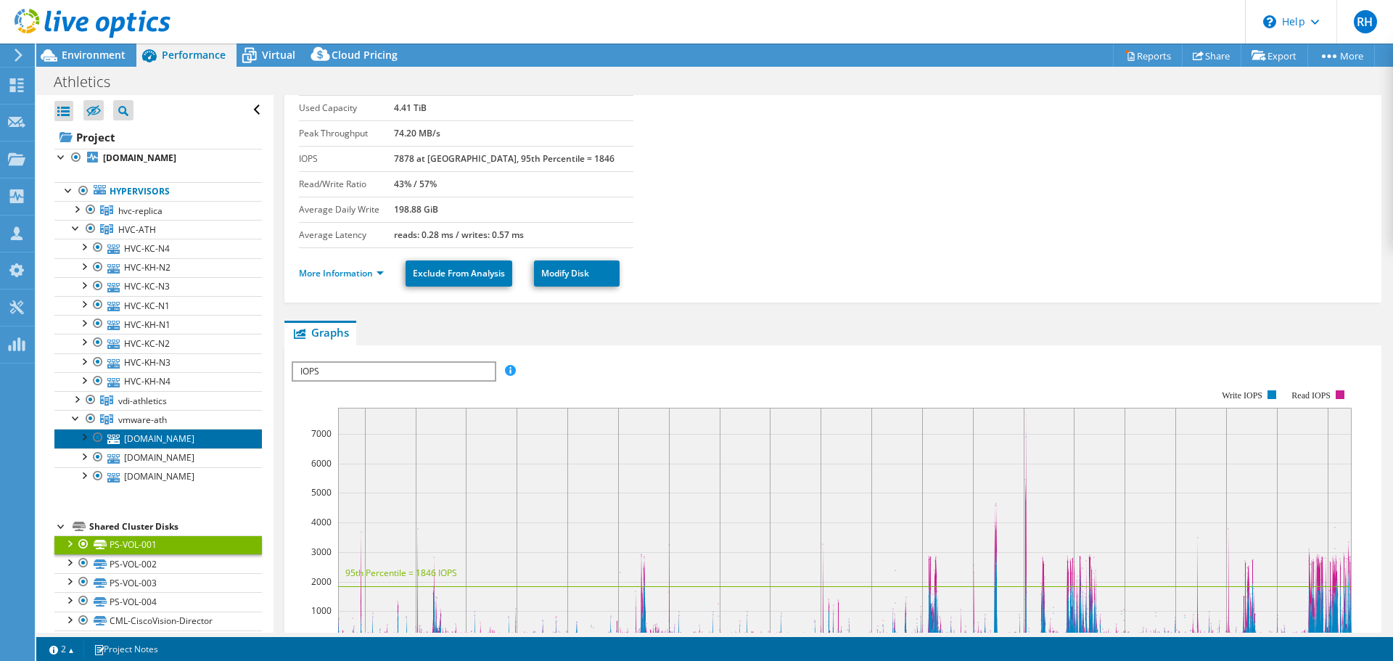
click at [149, 446] on link "[DOMAIN_NAME]" at bounding box center [157, 438] width 207 height 19
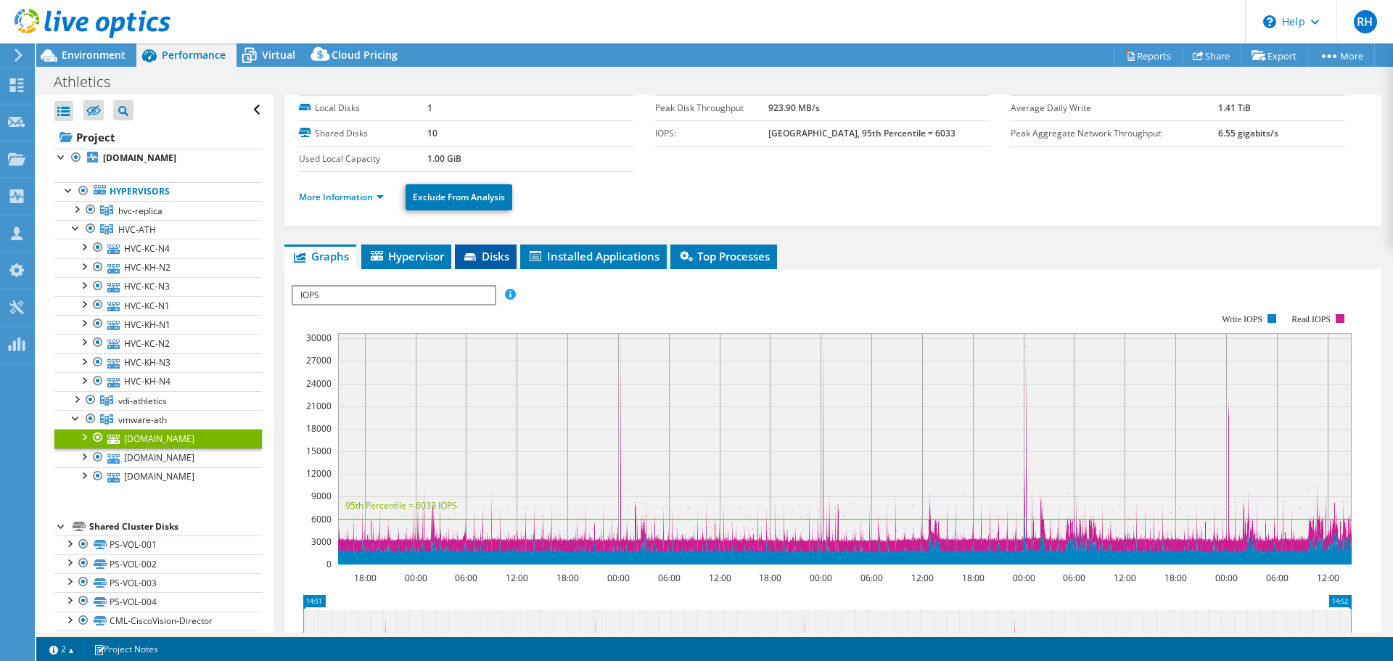
click at [482, 251] on span "Disks" at bounding box center [485, 256] width 47 height 15
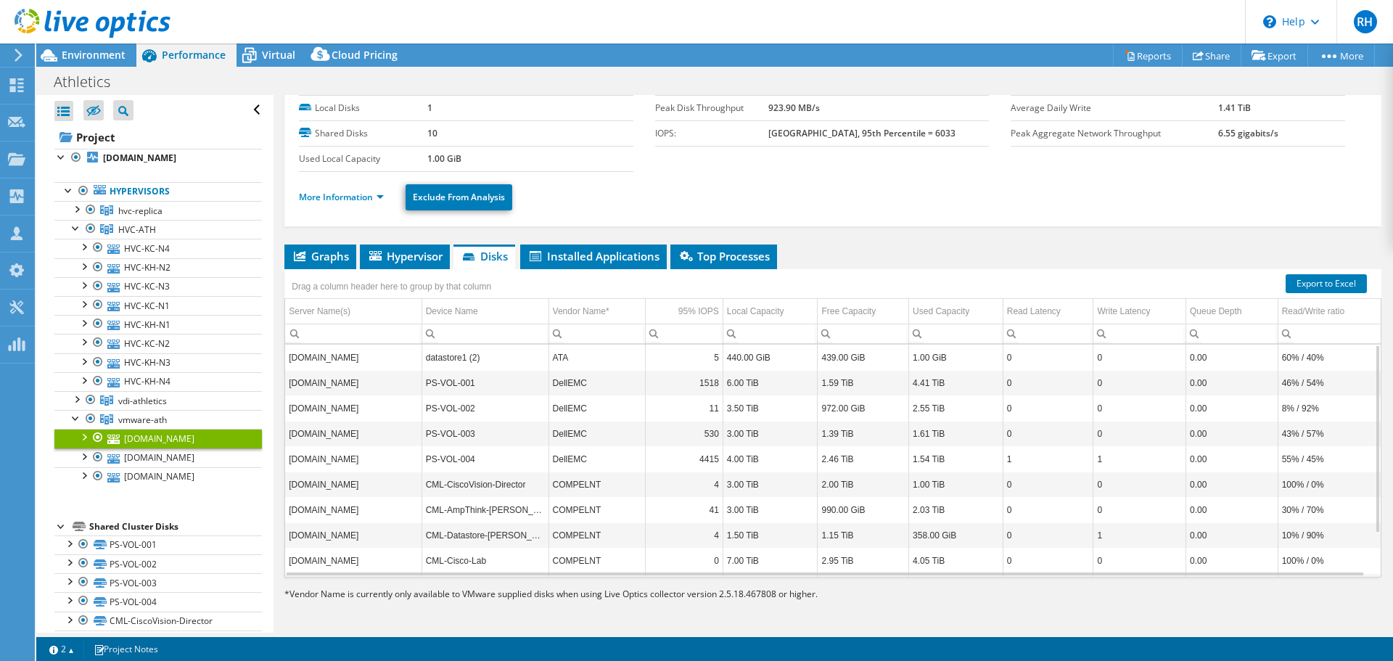
scroll to position [54, 0]
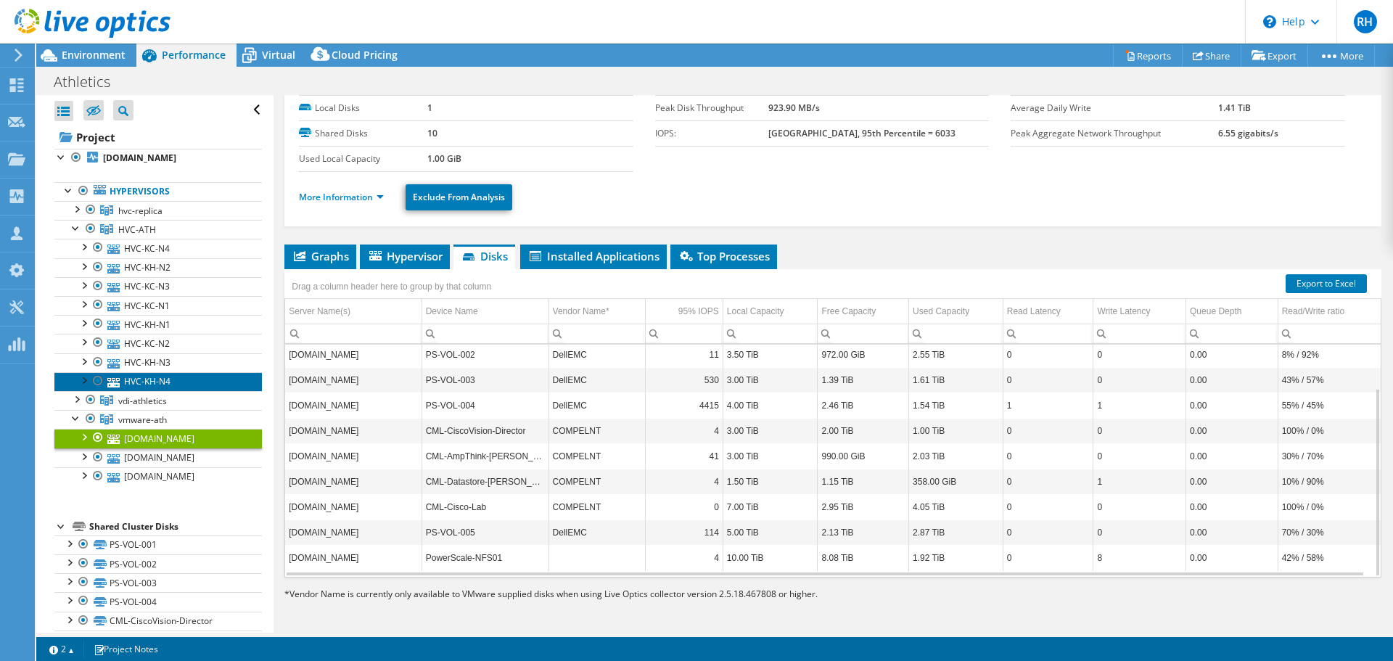
click at [144, 384] on link "HVC-KH-N4" at bounding box center [157, 381] width 207 height 19
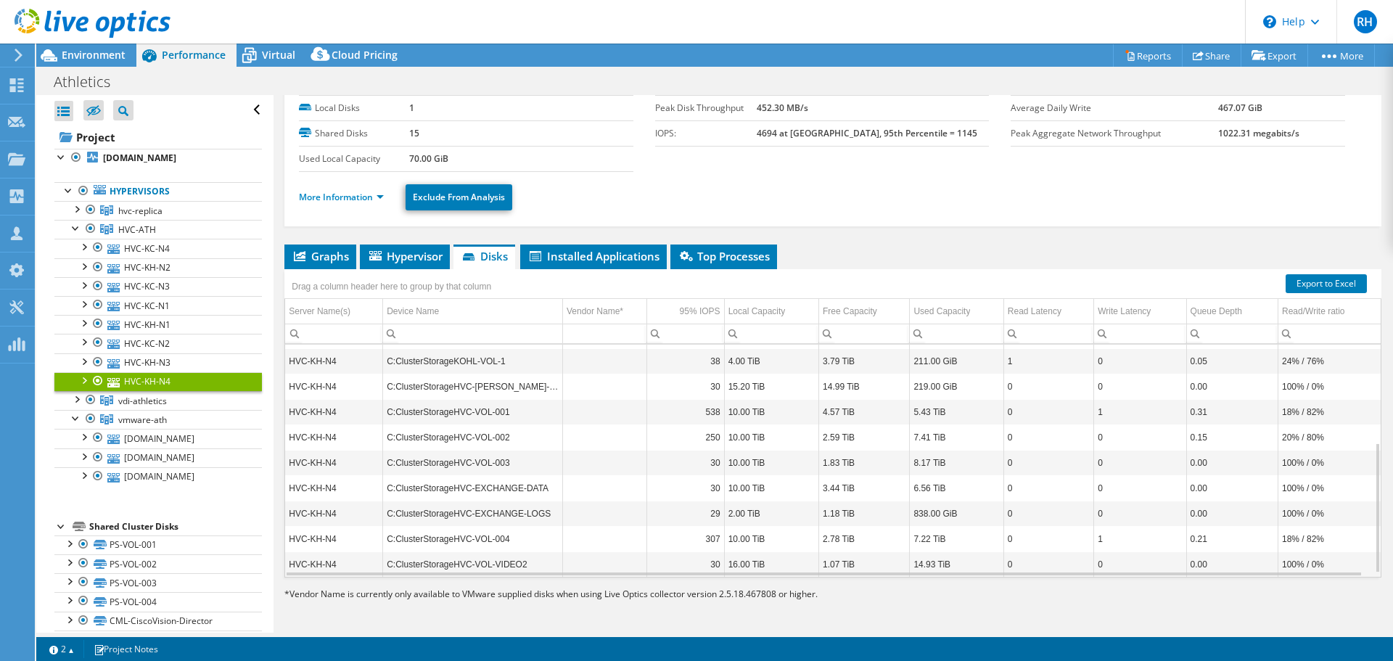
scroll to position [181, 0]
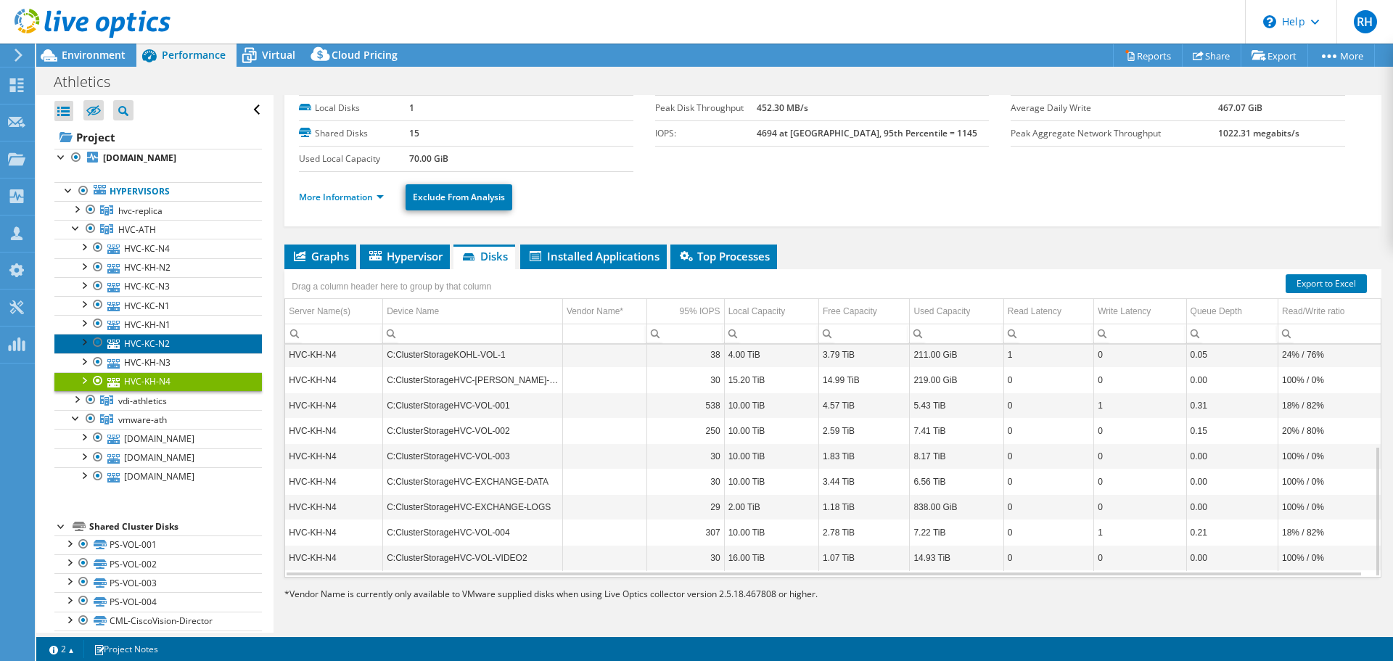
click at [160, 339] on link "HVC-KC-N2" at bounding box center [157, 343] width 207 height 19
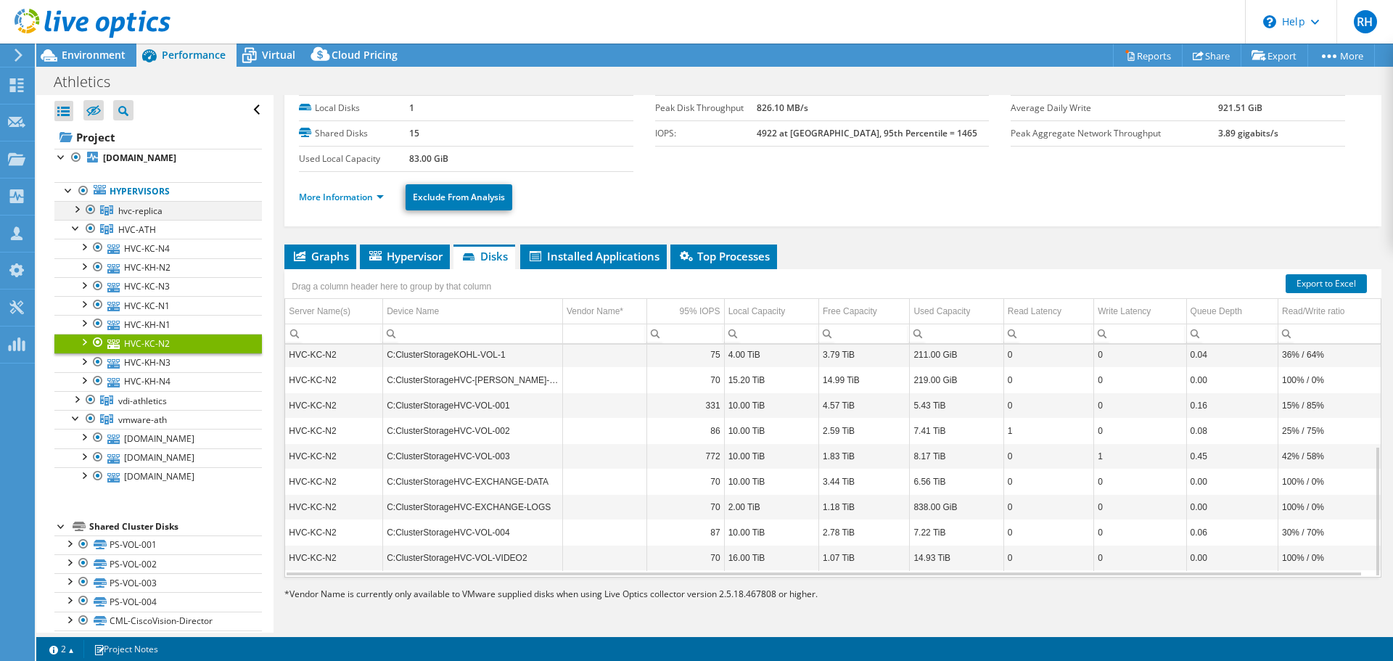
click at [77, 211] on div at bounding box center [76, 208] width 15 height 15
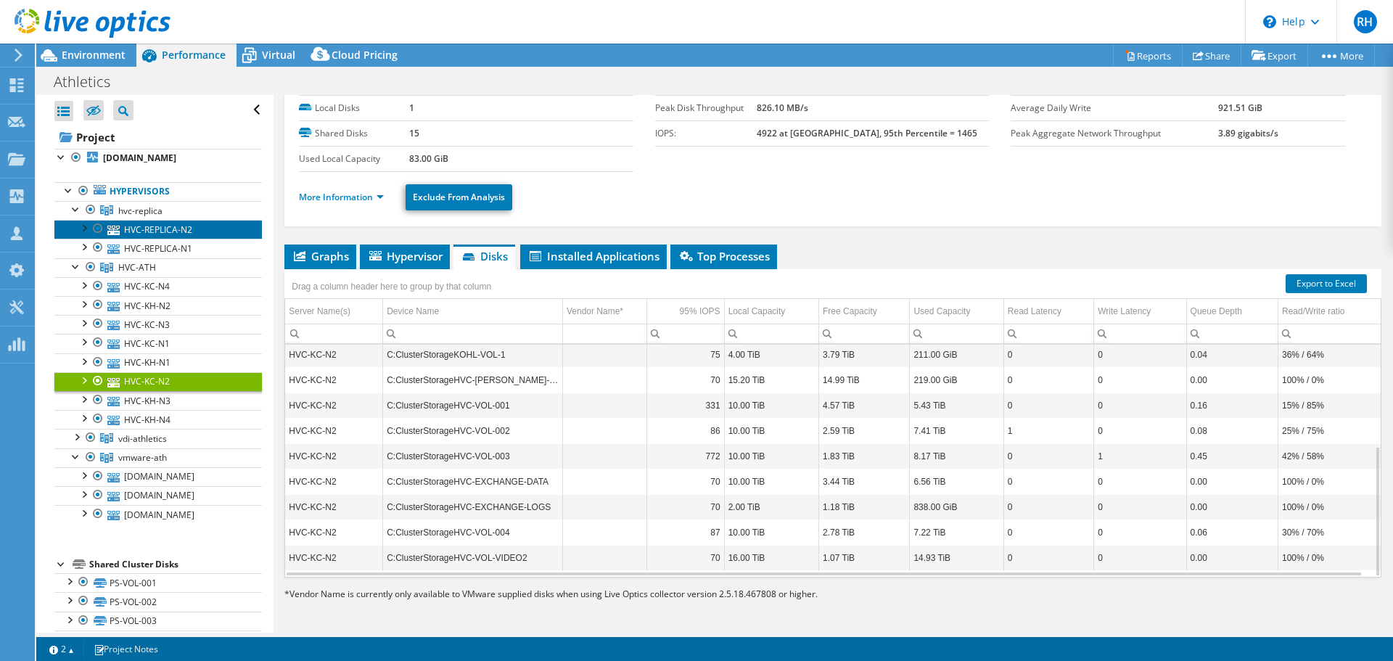
click at [137, 235] on link "HVC-REPLICA-N2" at bounding box center [157, 229] width 207 height 19
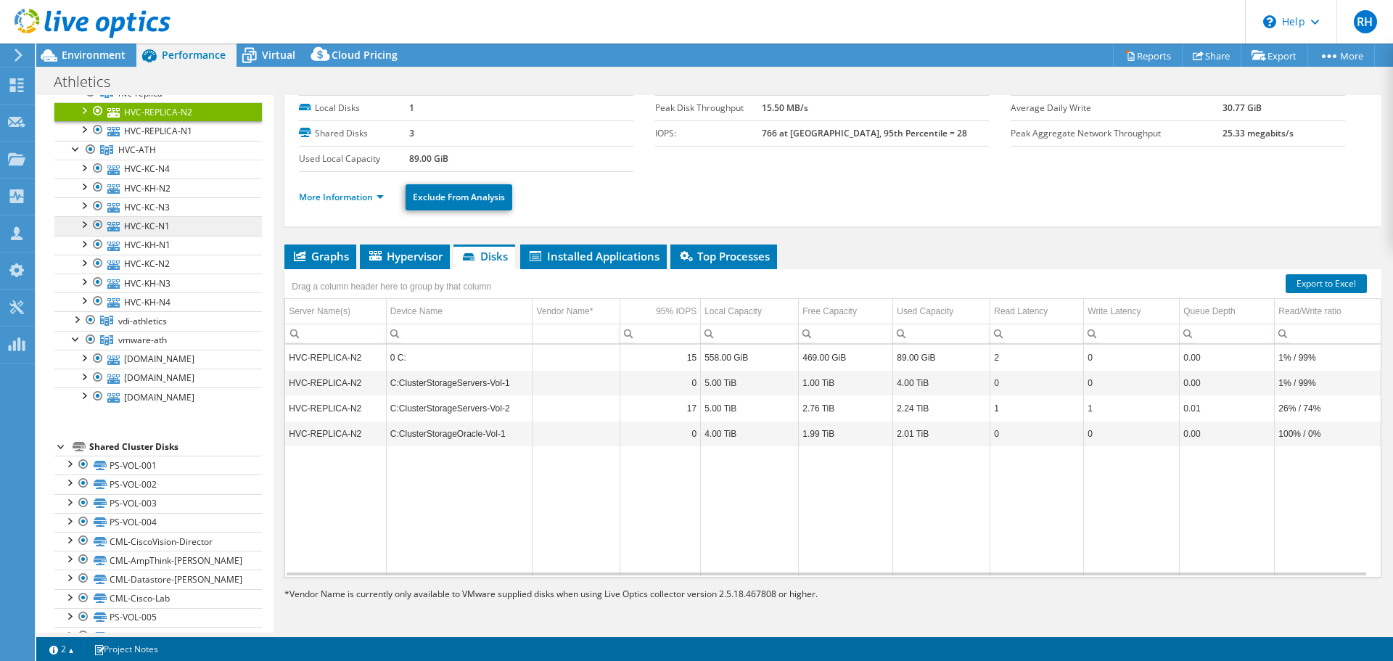
scroll to position [0, 0]
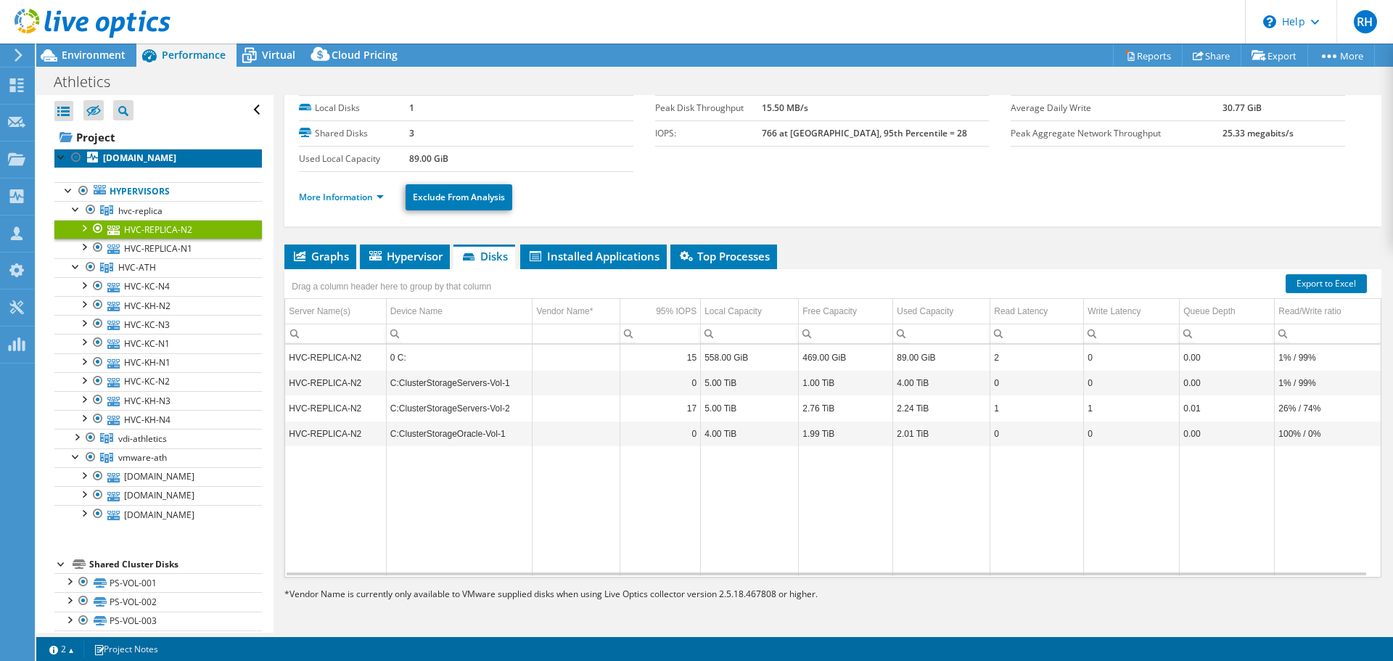
click at [112, 157] on b "[DOMAIN_NAME]" at bounding box center [139, 158] width 73 height 12
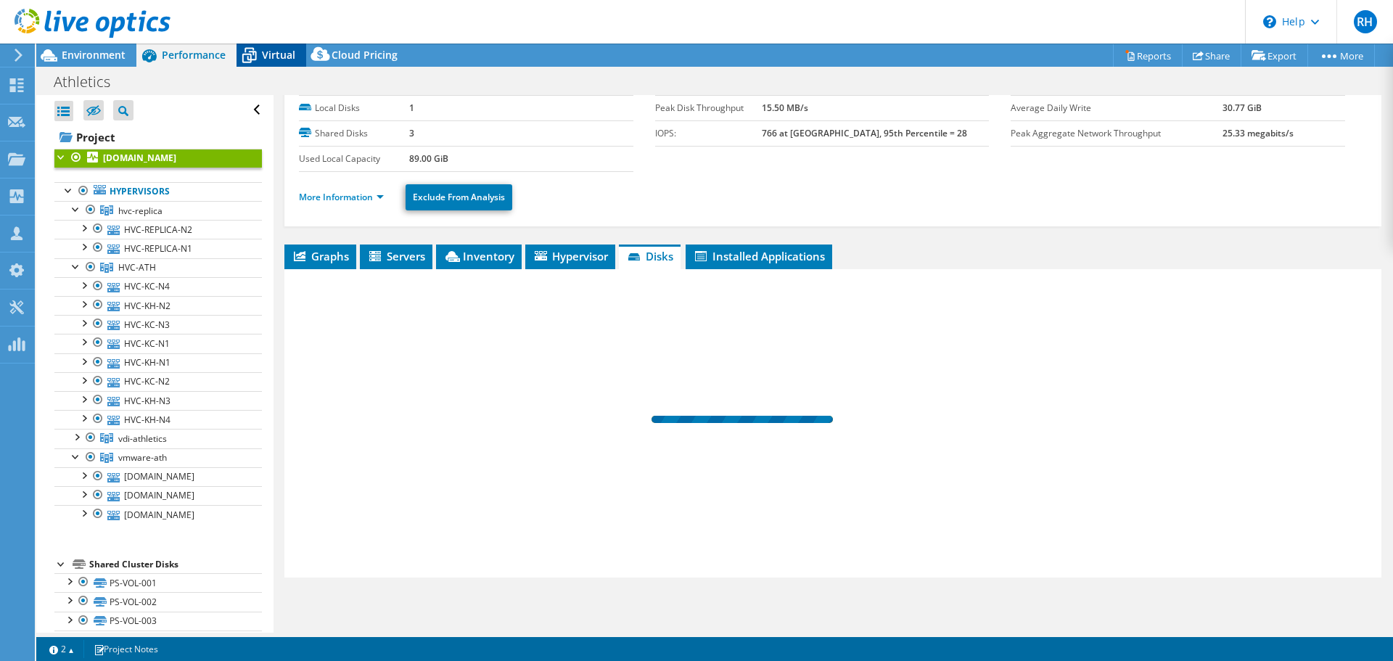
click at [280, 49] on span "Virtual" at bounding box center [278, 55] width 33 height 14
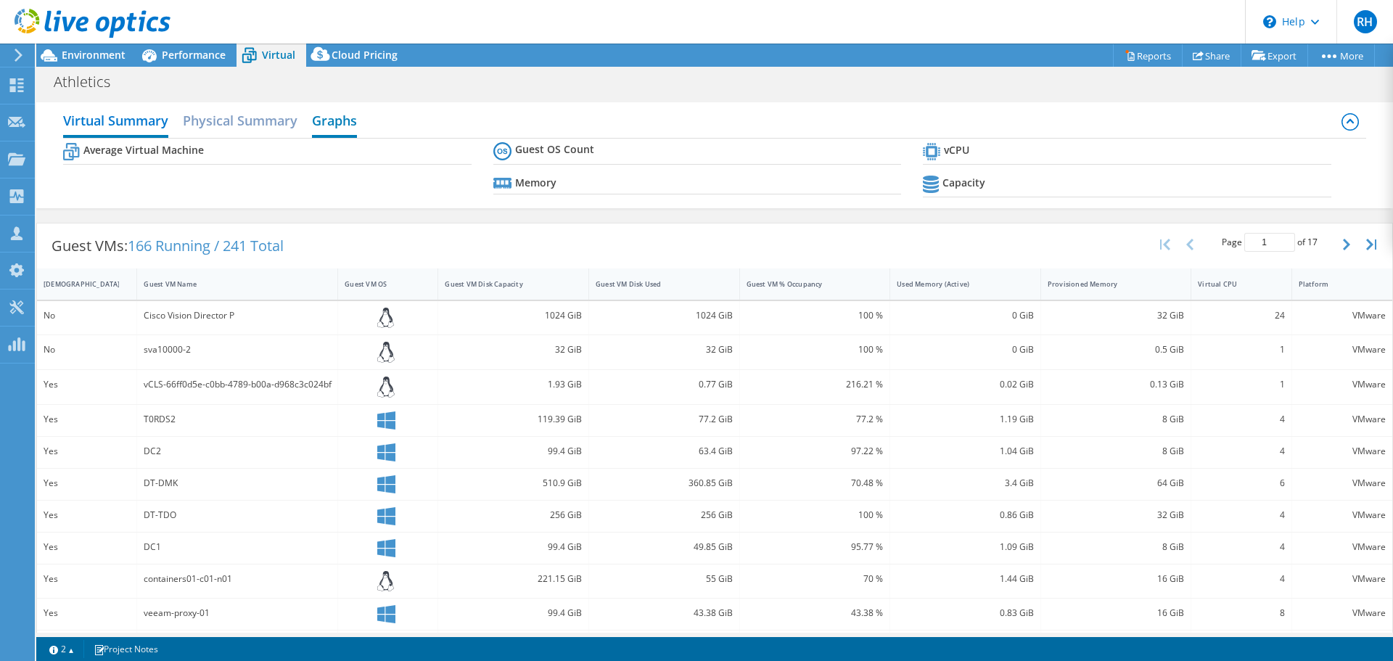
click at [336, 125] on h2 "Graphs" at bounding box center [334, 122] width 45 height 32
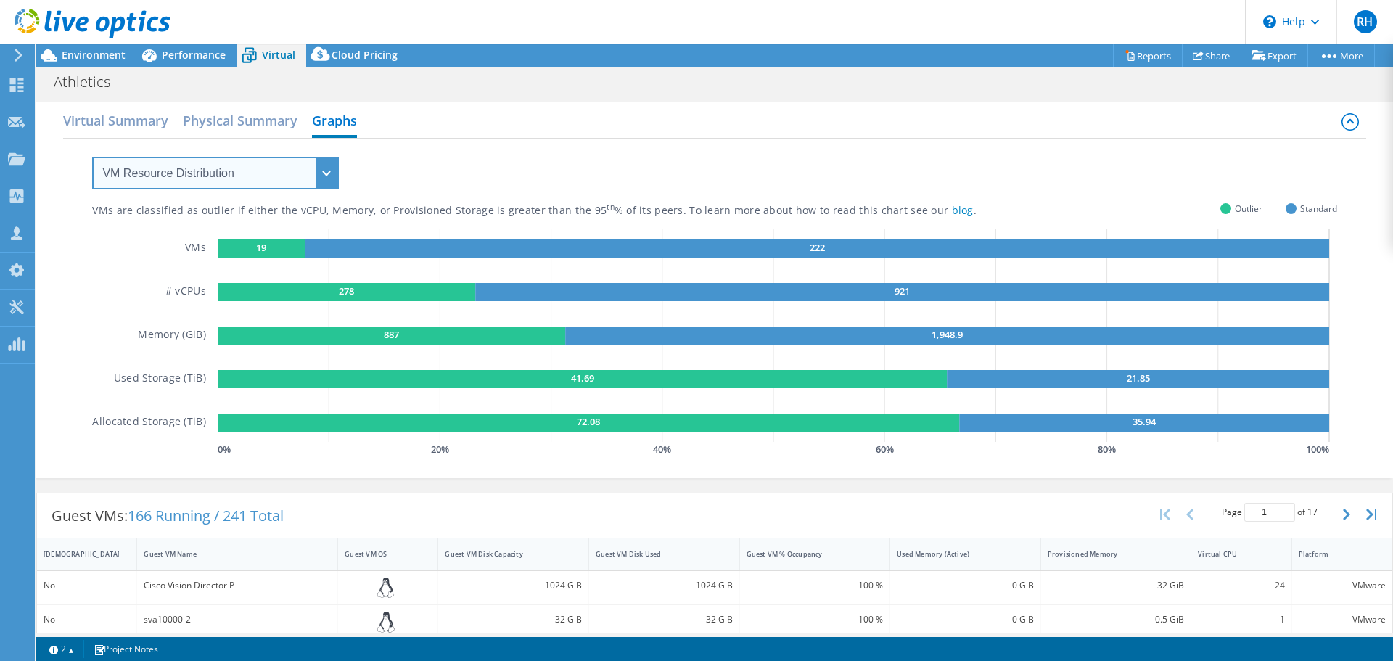
click at [157, 182] on select "VM Resource Distribution Provisioning Contrast Over Provisioning" at bounding box center [215, 173] width 247 height 33
select select "Over Provisioning"
click at [92, 157] on select "VM Resource Distribution Provisioning Contrast Over Provisioning" at bounding box center [215, 173] width 247 height 33
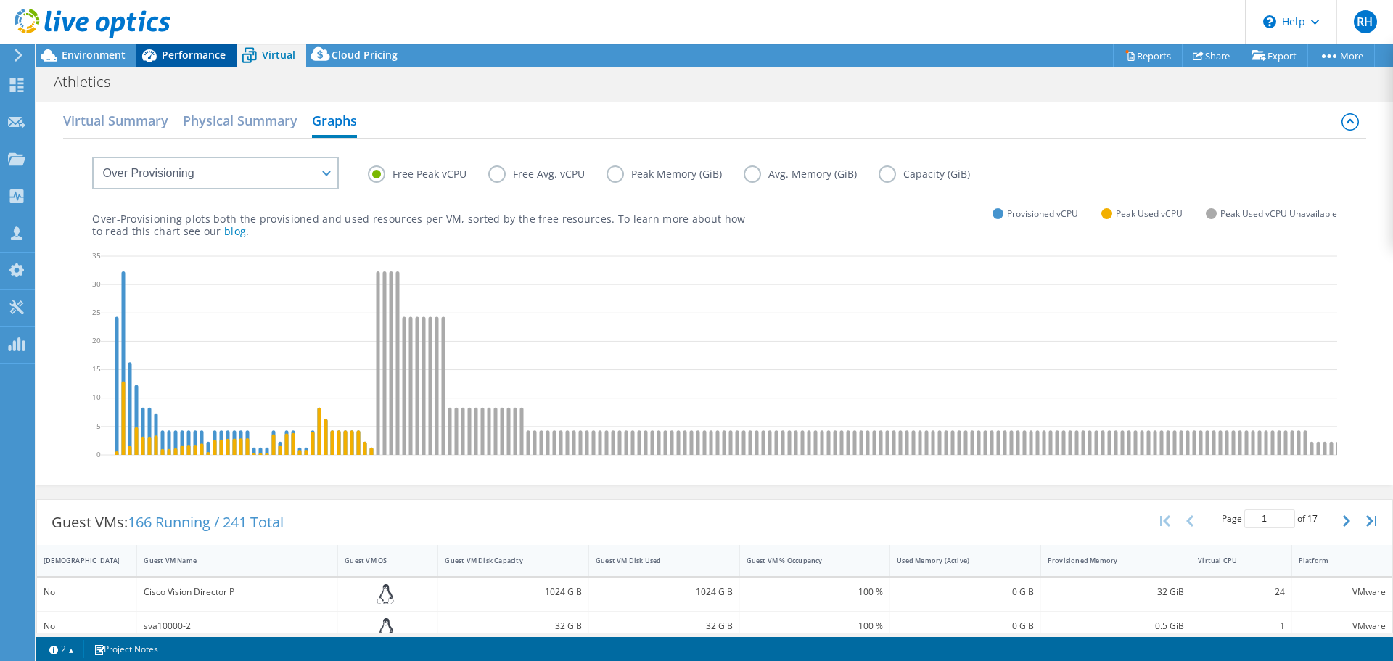
click at [184, 57] on span "Performance" at bounding box center [194, 55] width 64 height 14
